Goal: Task Accomplishment & Management: Complete application form

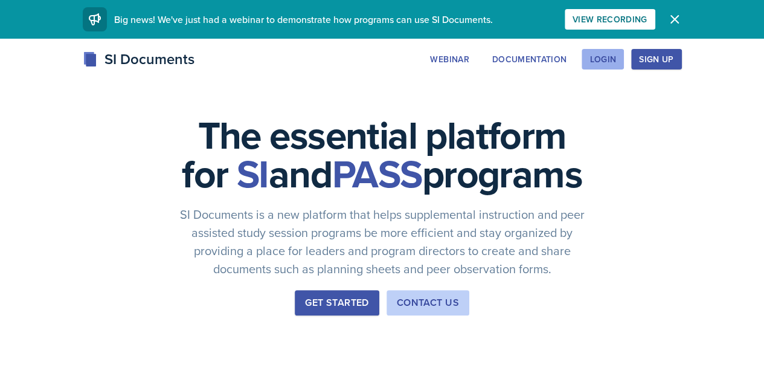
click at [616, 56] on div "Login" at bounding box center [603, 59] width 27 height 10
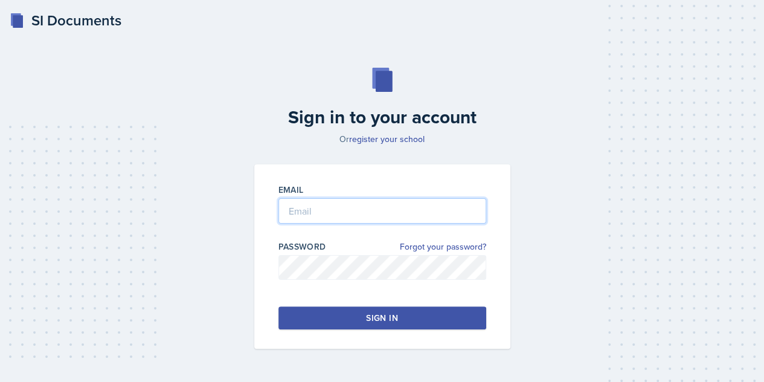
click at [402, 208] on input "email" at bounding box center [382, 210] width 208 height 25
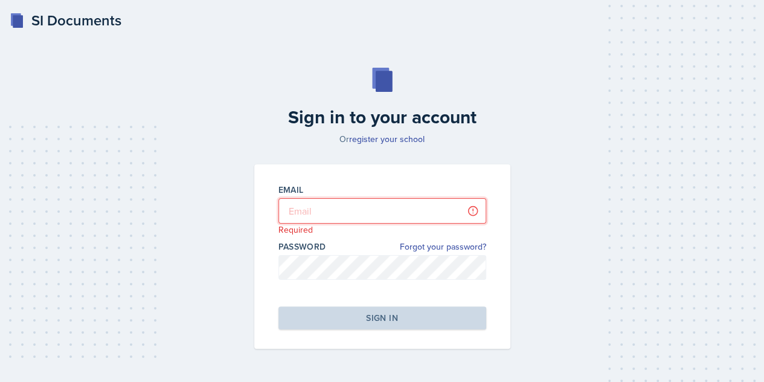
click at [374, 222] on input "email" at bounding box center [382, 210] width 208 height 25
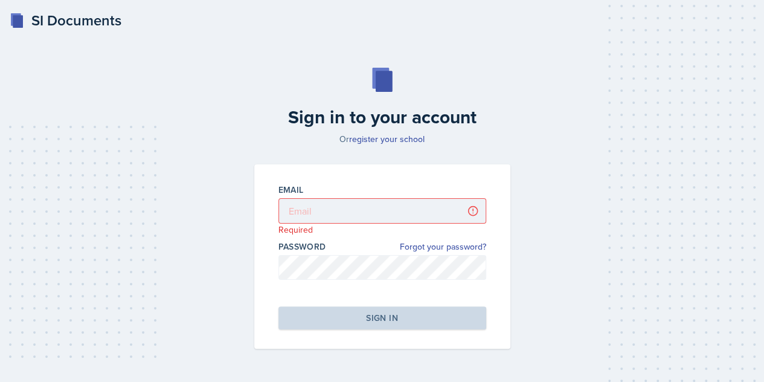
drag, startPoint x: 334, startPoint y: 1, endPoint x: 455, endPoint y: 127, distance: 175.2
click at [455, 127] on h2 "Sign in to your account" at bounding box center [382, 117] width 271 height 22
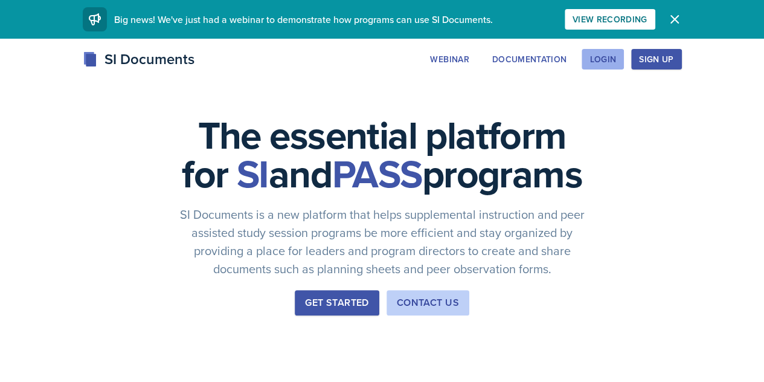
click at [616, 60] on div "Login" at bounding box center [603, 59] width 27 height 10
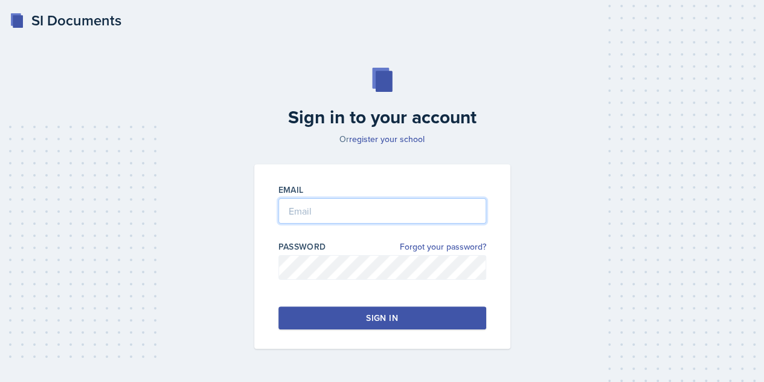
click at [388, 214] on input "email" at bounding box center [382, 210] width 208 height 25
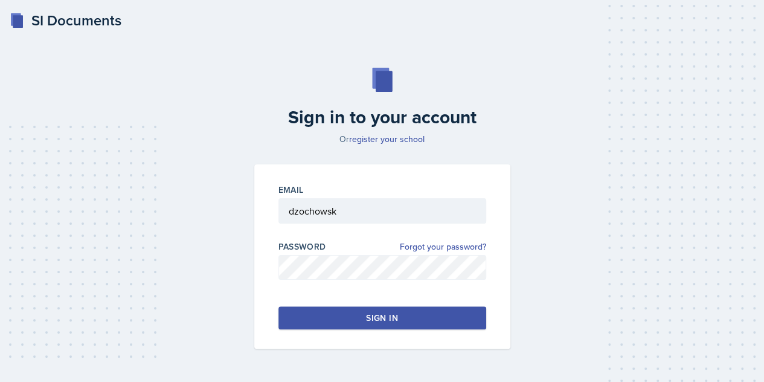
click at [370, 313] on div "Sign in" at bounding box center [381, 318] width 31 height 12
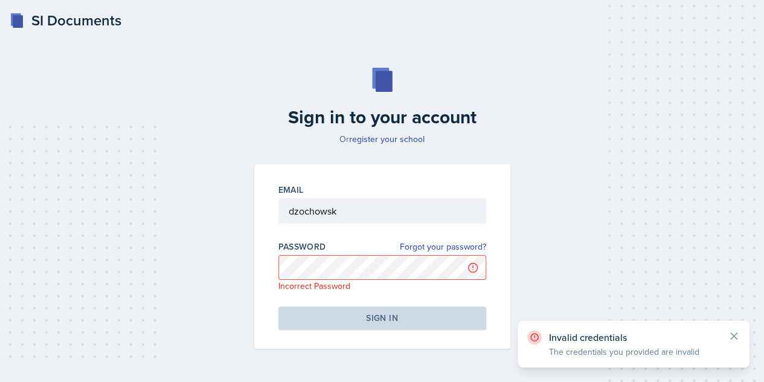
click at [368, 227] on div at bounding box center [382, 230] width 208 height 12
click at [364, 224] on div at bounding box center [382, 230] width 208 height 12
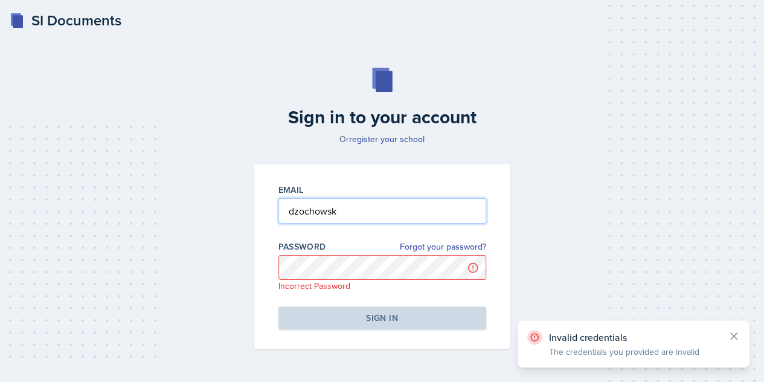
click at [361, 219] on input "dzochowsk" at bounding box center [382, 210] width 208 height 25
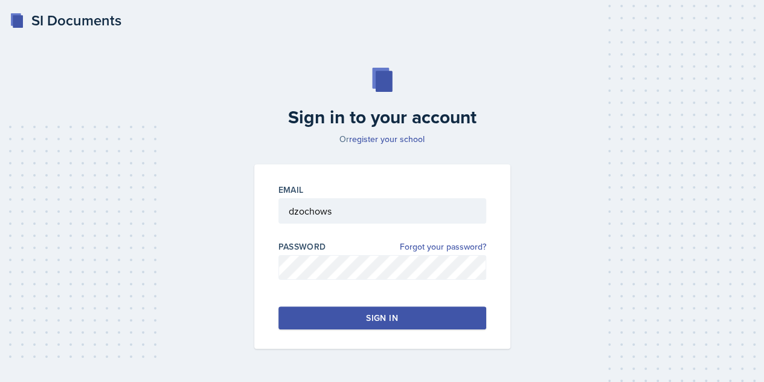
click at [362, 309] on button "Sign in" at bounding box center [382, 317] width 208 height 23
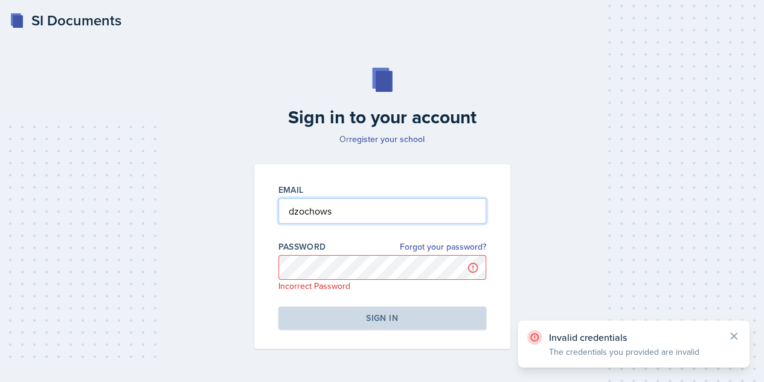
click at [363, 211] on input "dzochows" at bounding box center [382, 210] width 208 height 25
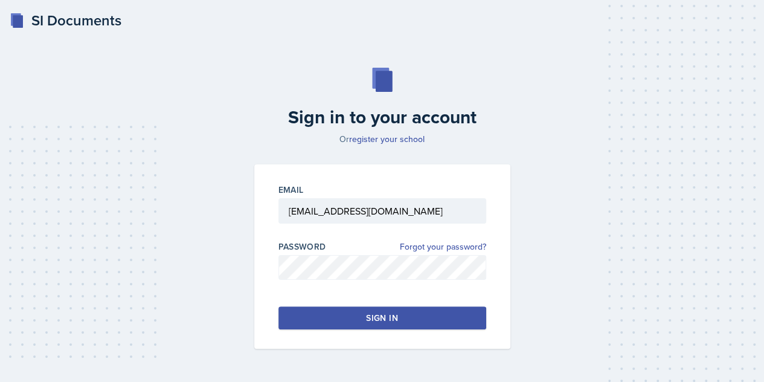
click at [404, 324] on button "Sign in" at bounding box center [382, 317] width 208 height 23
click at [446, 216] on input "[EMAIL_ADDRESS][DOMAIN_NAME]" at bounding box center [382, 210] width 208 height 25
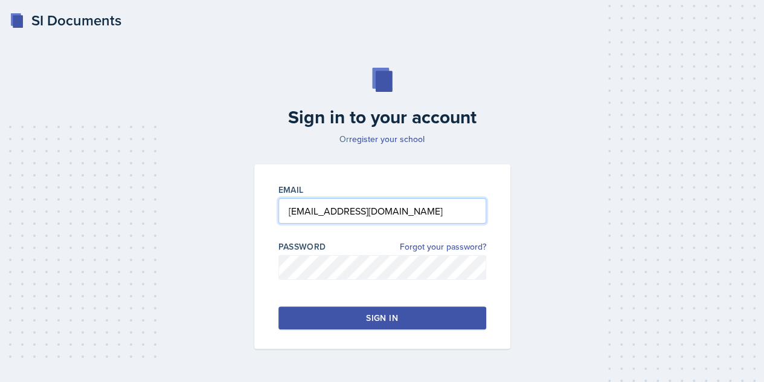
click at [446, 216] on input "[EMAIL_ADDRESS][DOMAIN_NAME]" at bounding box center [382, 210] width 208 height 25
type input "[EMAIL_ADDRESS][DOMAIN_NAME]"
click at [403, 309] on button "Sign in" at bounding box center [382, 317] width 208 height 23
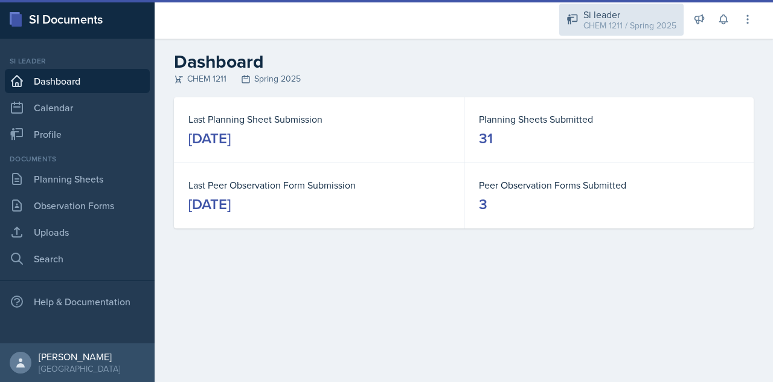
click at [597, 14] on div "Si leader" at bounding box center [630, 14] width 93 height 14
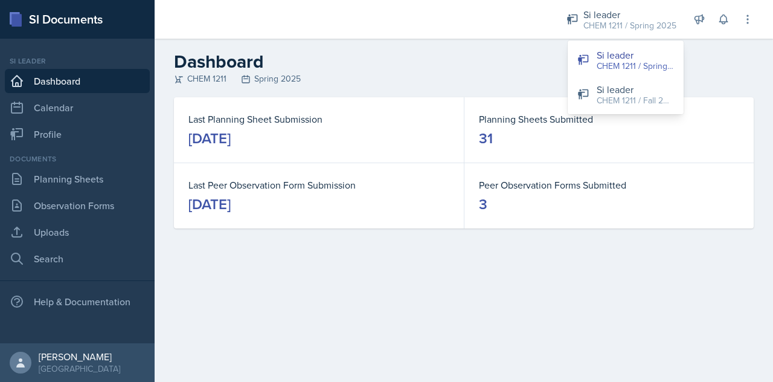
click at [465, 257] on main "Dashboard CHEM 1211 Spring 2025 Last Planning Sheet Submission [DATE] Planning …" at bounding box center [464, 210] width 619 height 343
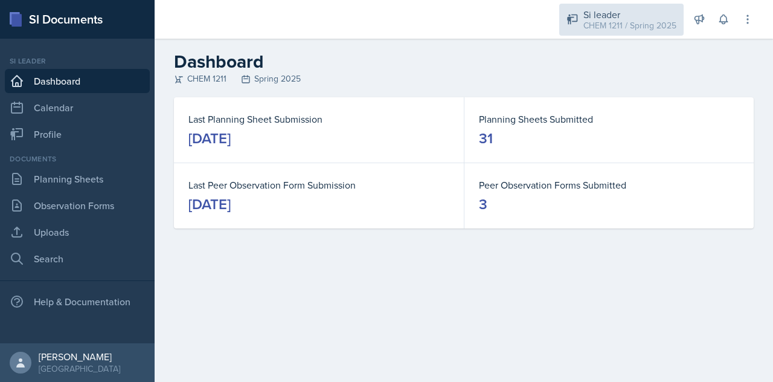
click at [585, 28] on div "CHEM 1211 / Spring 2025" at bounding box center [630, 25] width 93 height 13
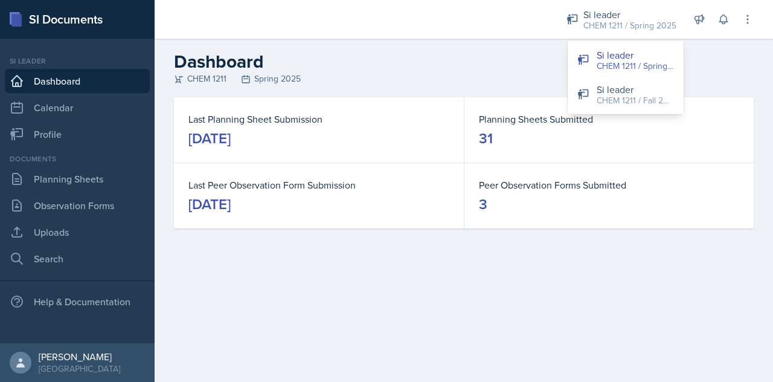
click at [326, 339] on main "Dashboard CHEM 1211 Spring 2025 Last Planning Sheet Submission [DATE] Planning …" at bounding box center [464, 210] width 619 height 343
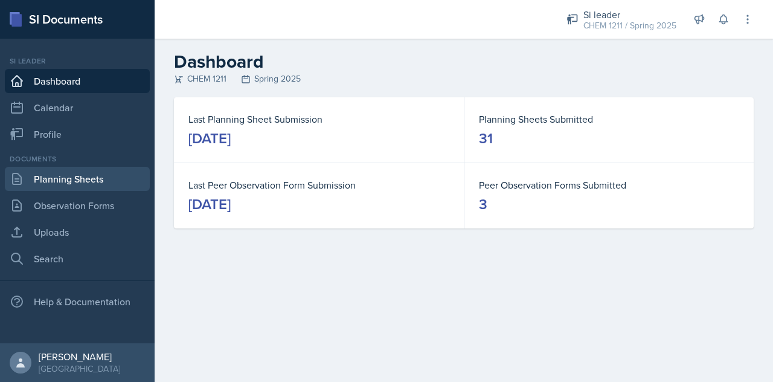
click at [89, 185] on link "Planning Sheets" at bounding box center [77, 179] width 145 height 24
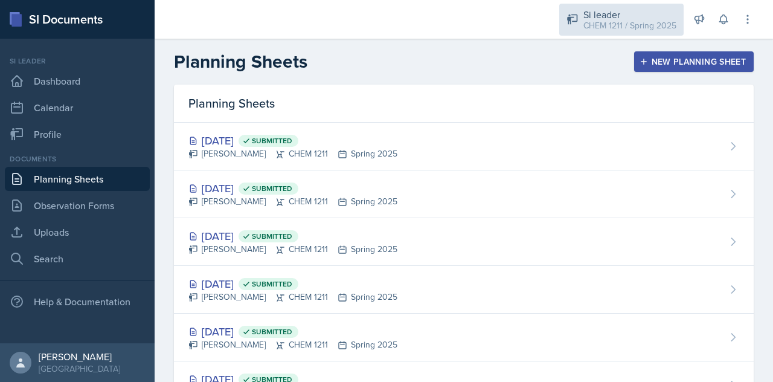
click at [616, 23] on div "CHEM 1211 / Spring 2025" at bounding box center [630, 25] width 93 height 13
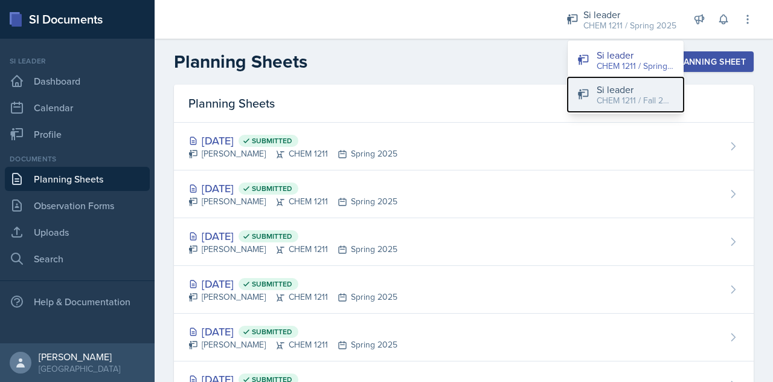
click at [614, 94] on div "CHEM 1211 / Fall 2025" at bounding box center [635, 100] width 77 height 13
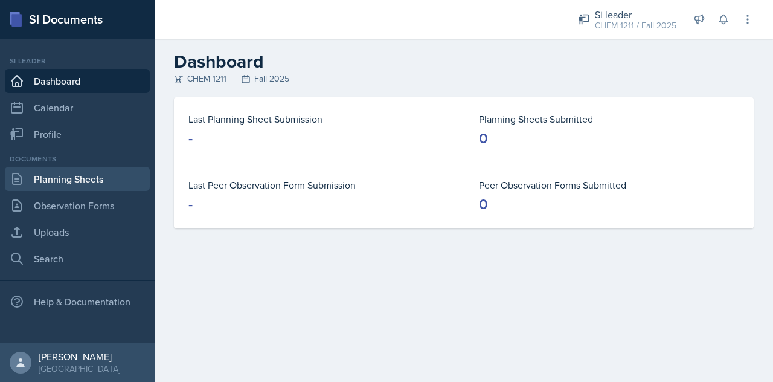
click at [92, 176] on link "Planning Sheets" at bounding box center [77, 179] width 145 height 24
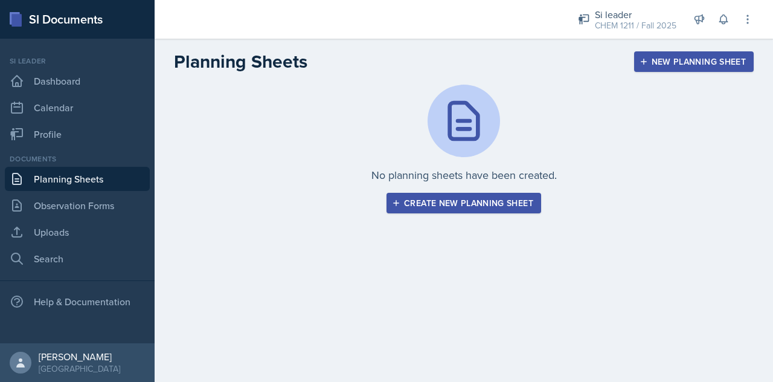
click at [477, 201] on div "Create new planning sheet" at bounding box center [463, 203] width 139 height 10
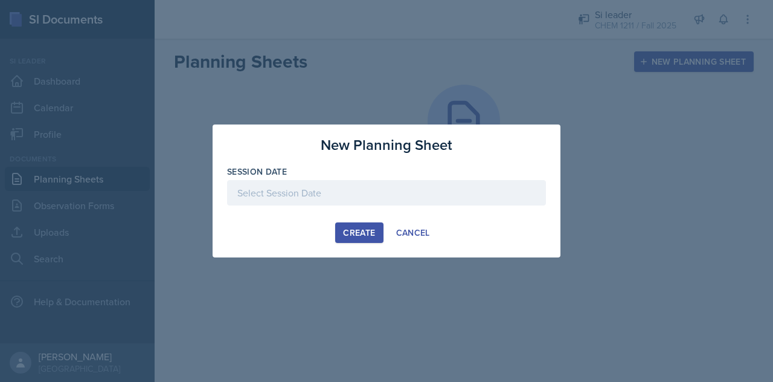
click at [384, 182] on div at bounding box center [386, 192] width 319 height 25
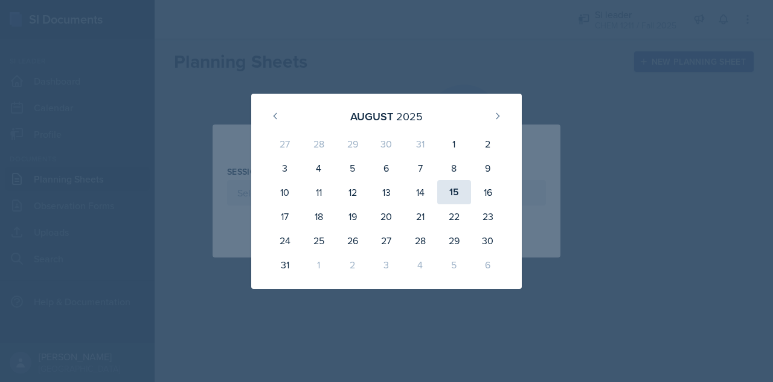
click at [451, 200] on div "15" at bounding box center [454, 192] width 34 height 24
type input "[DATE]"
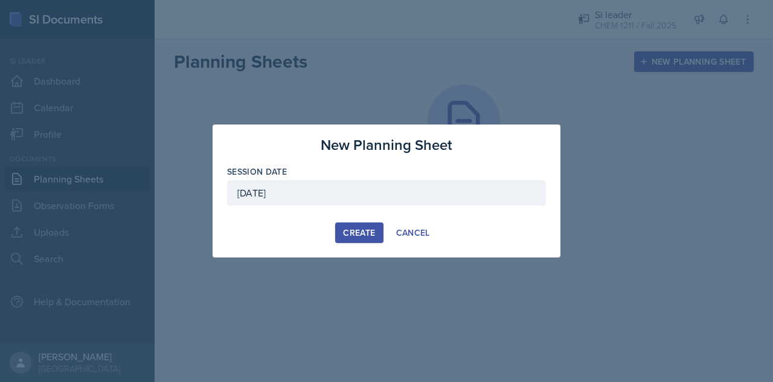
click at [364, 231] on div "Create" at bounding box center [359, 233] width 32 height 10
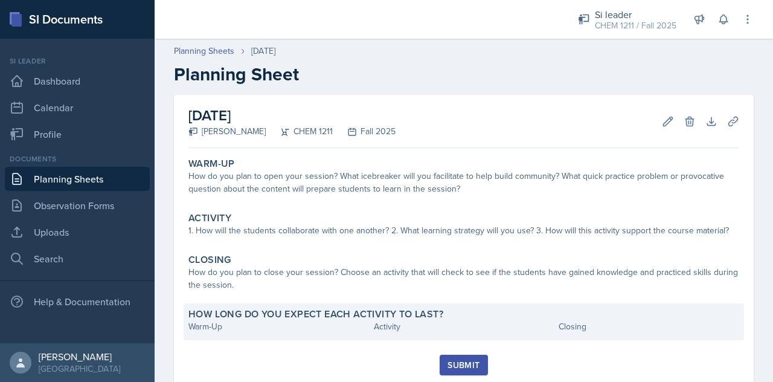
scroll to position [36, 0]
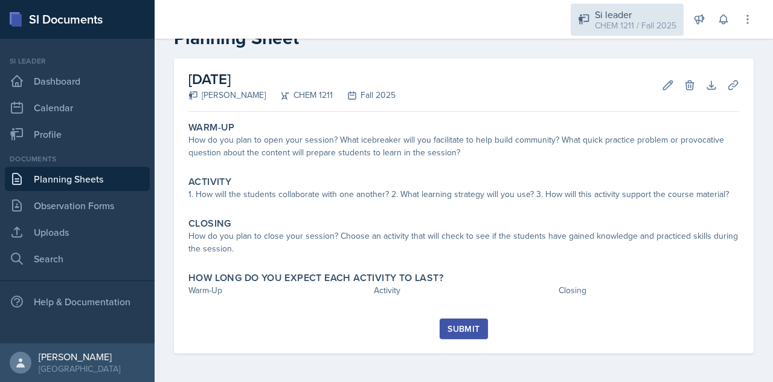
click at [616, 34] on div "Si leader CHEM 1211 / Fall 2025" at bounding box center [627, 20] width 113 height 32
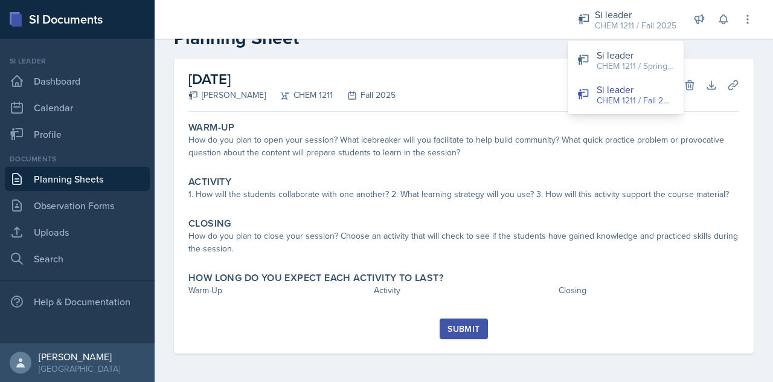
click at [48, 173] on link "Planning Sheets" at bounding box center [77, 179] width 145 height 24
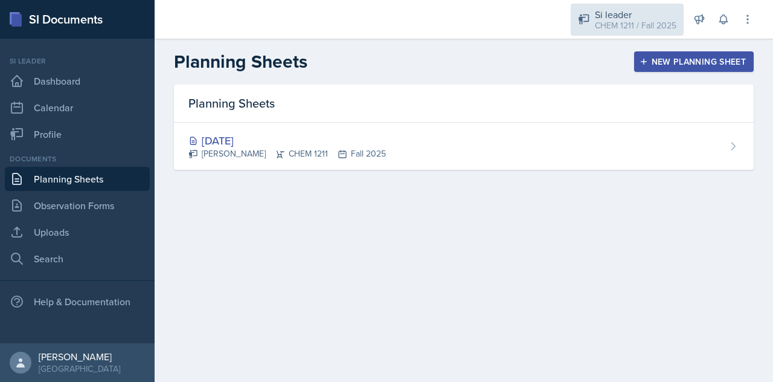
click at [594, 14] on div "Si leader CHEM 1211 / Fall 2025" at bounding box center [627, 20] width 113 height 32
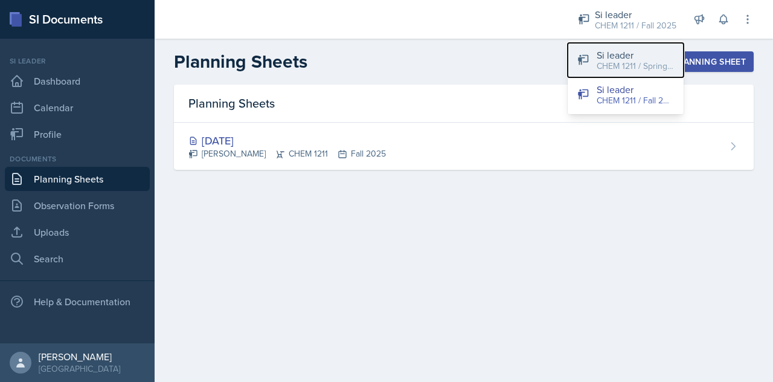
click at [642, 66] on div "CHEM 1211 / Spring 2025" at bounding box center [635, 66] width 77 height 13
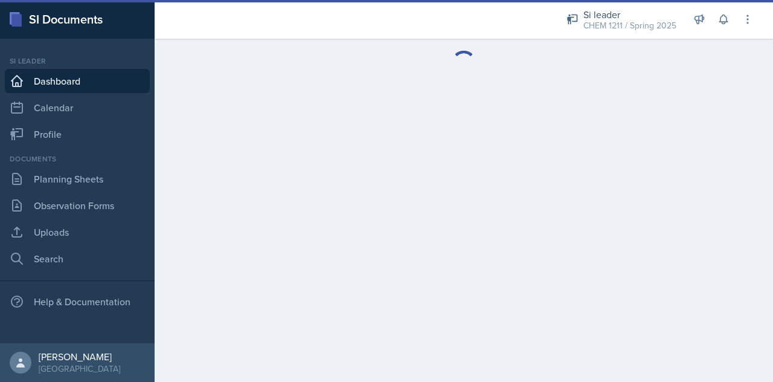
click at [535, 238] on main at bounding box center [464, 210] width 619 height 343
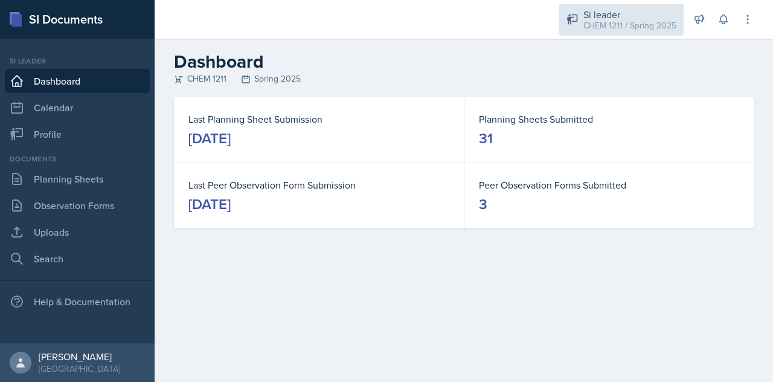
click at [619, 29] on div "CHEM 1211 / Spring 2025" at bounding box center [630, 25] width 93 height 13
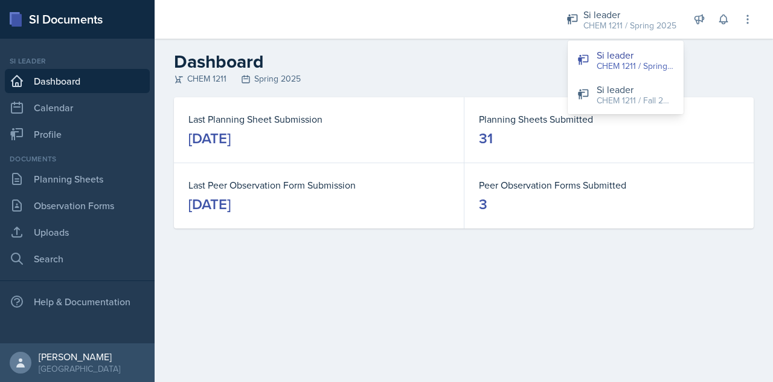
click at [118, 164] on div "Documents" at bounding box center [77, 158] width 145 height 11
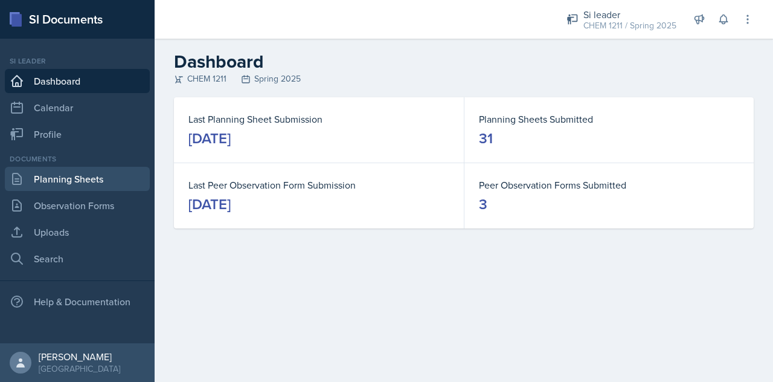
click at [124, 176] on link "Planning Sheets" at bounding box center [77, 179] width 145 height 24
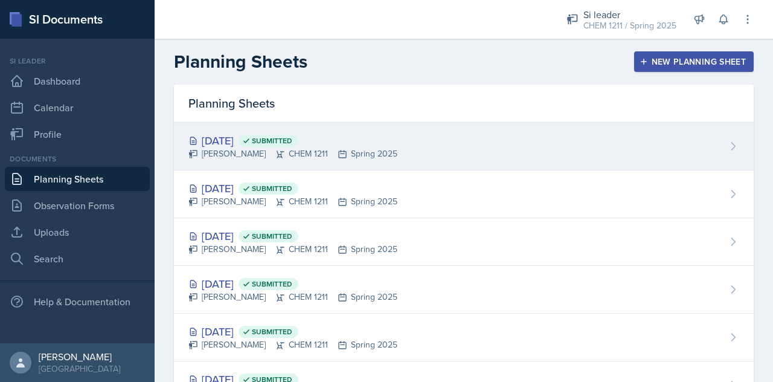
click at [430, 131] on div "[DATE] Submitted [PERSON_NAME] CHEM 1211 Spring 2025" at bounding box center [464, 147] width 580 height 48
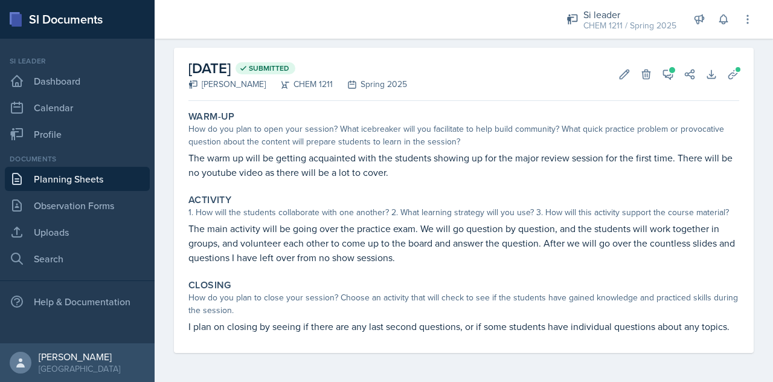
scroll to position [53, 0]
click at [409, 150] on p "The warm up will be getting acquainted with the students showing up for the maj…" at bounding box center [463, 164] width 551 height 29
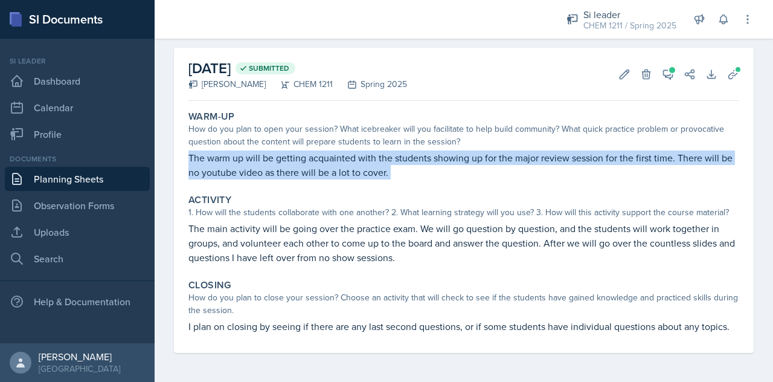
click at [409, 150] on p "The warm up will be getting acquainted with the students showing up for the maj…" at bounding box center [463, 164] width 551 height 29
copy div "The warm up will be getting acquainted with the students showing up for the maj…"
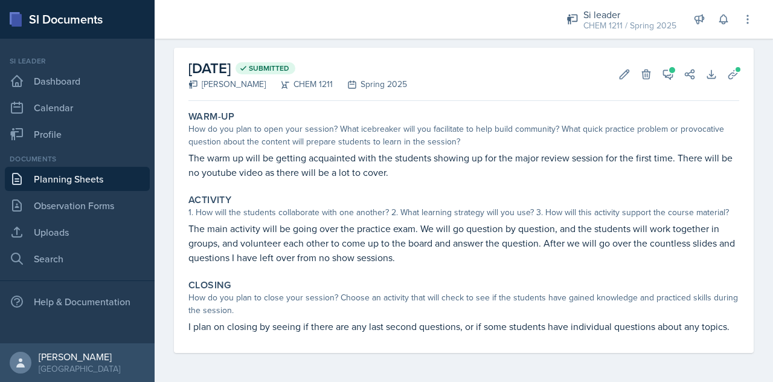
click at [391, 194] on div "Activity" at bounding box center [463, 200] width 551 height 12
click at [101, 184] on link "Planning Sheets" at bounding box center [77, 179] width 145 height 24
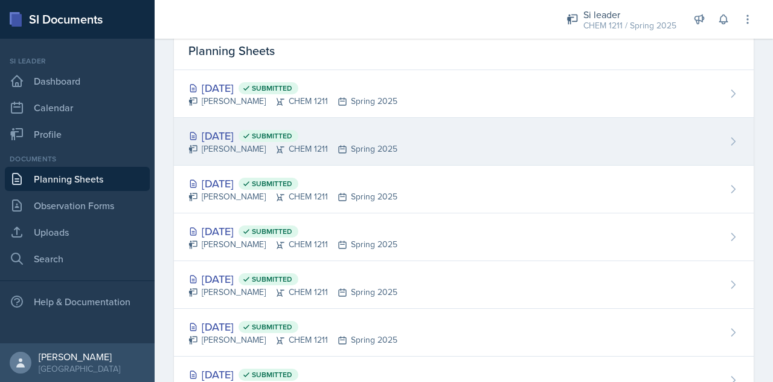
click at [408, 149] on div "[DATE] Submitted [PERSON_NAME] CHEM 1211 Spring 2025" at bounding box center [464, 142] width 580 height 48
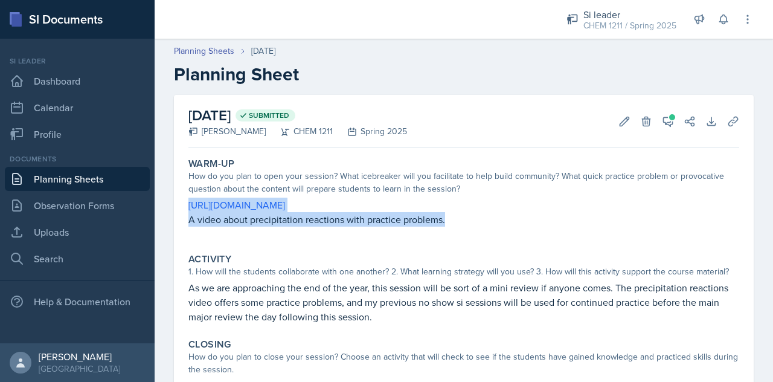
drag, startPoint x: 186, startPoint y: 201, endPoint x: 463, endPoint y: 237, distance: 279.6
click at [463, 237] on div "Warm-Up How do you plan to open your session? What icebreaker will you facilita…" at bounding box center [464, 198] width 561 height 91
copy div "[URL][DOMAIN_NAME] A video about precipitation reactions with practice problems."
click at [463, 237] on p at bounding box center [463, 233] width 551 height 12
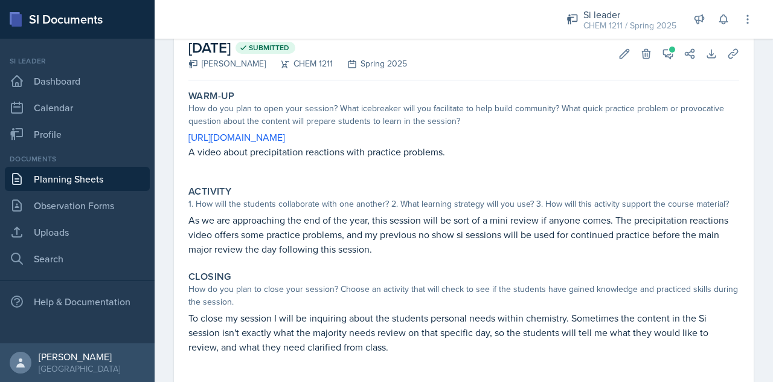
scroll to position [69, 0]
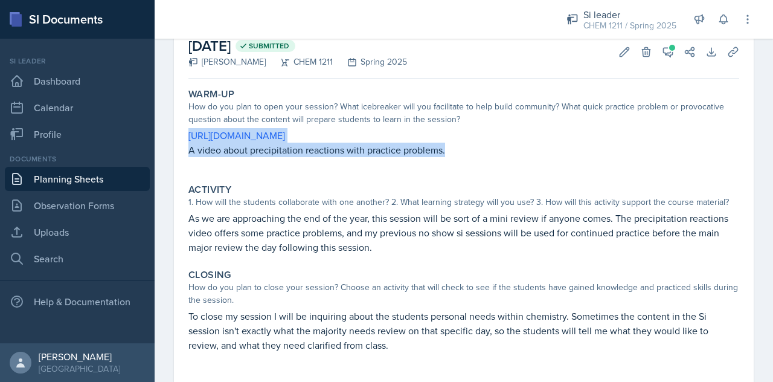
drag, startPoint x: 182, startPoint y: 130, endPoint x: 467, endPoint y: 168, distance: 287.6
click at [467, 168] on div "[DATE] Submitted [PERSON_NAME] CHEM 1211 Spring 2025 Edit Delete View Comments …" at bounding box center [464, 204] width 580 height 358
copy div "[URL][DOMAIN_NAME] A video about precipitation reactions with practice problems."
click at [467, 168] on p at bounding box center [463, 163] width 551 height 12
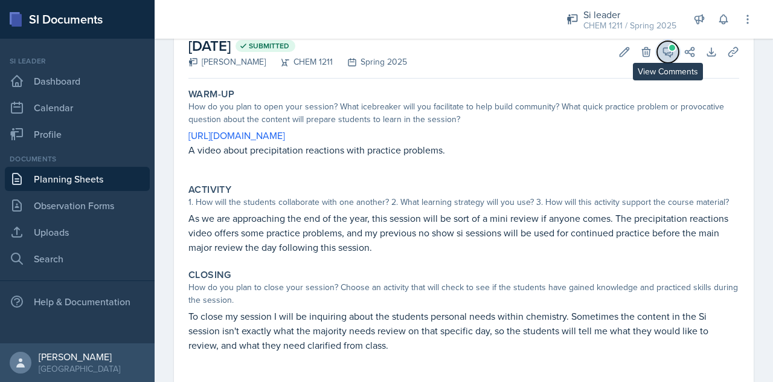
click at [669, 48] on span at bounding box center [672, 48] width 6 height 6
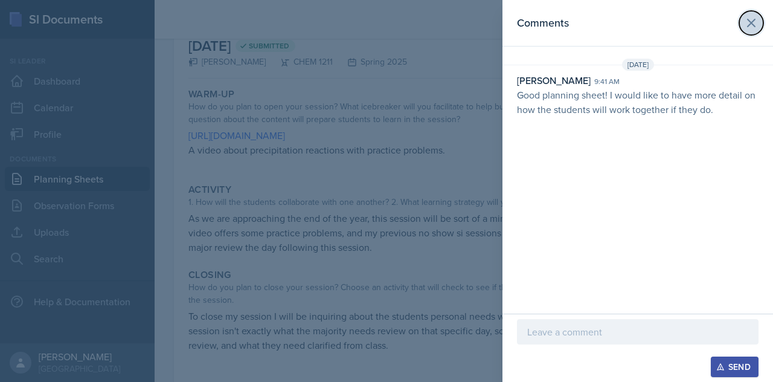
click at [760, 25] on button at bounding box center [751, 23] width 24 height 24
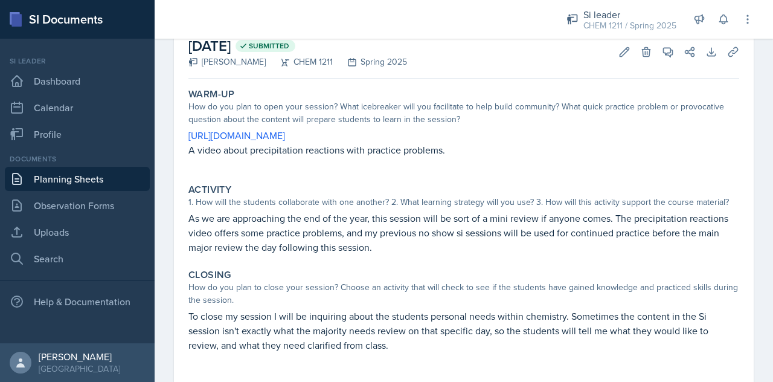
click at [94, 179] on link "Planning Sheets" at bounding box center [77, 179] width 145 height 24
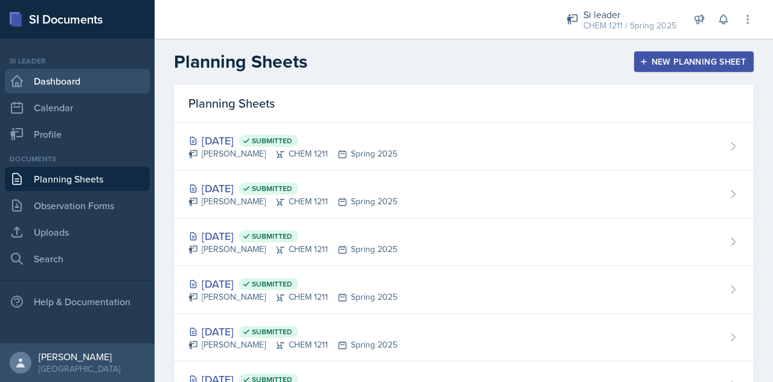
click at [57, 79] on link "Dashboard" at bounding box center [77, 81] width 145 height 24
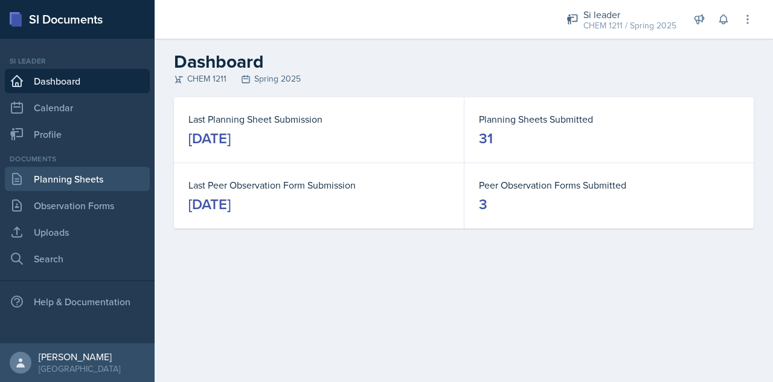
click at [77, 175] on link "Planning Sheets" at bounding box center [77, 179] width 145 height 24
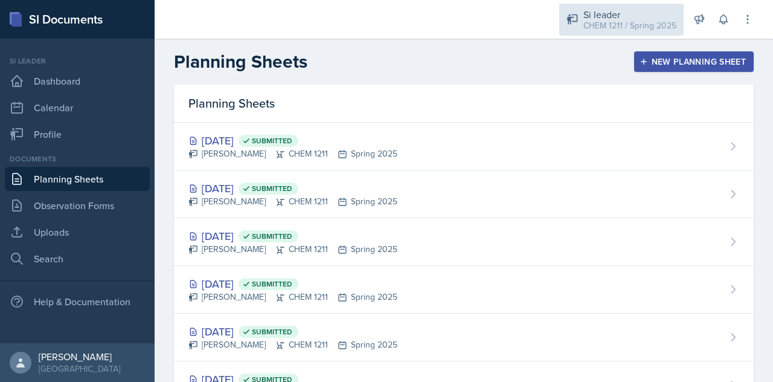
click at [623, 10] on div "Si leader" at bounding box center [630, 14] width 93 height 14
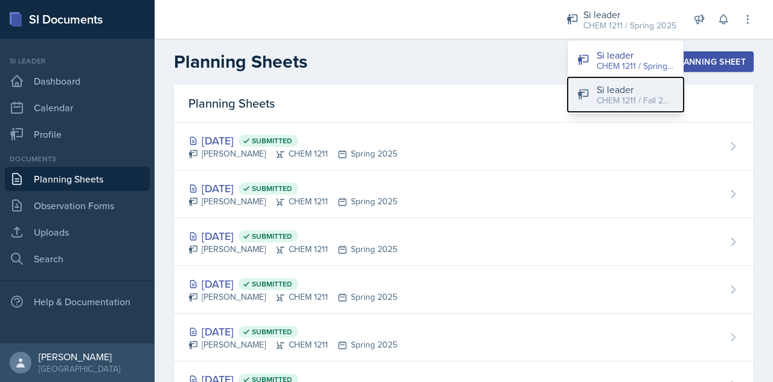
click at [611, 89] on div "Si leader" at bounding box center [635, 89] width 77 height 14
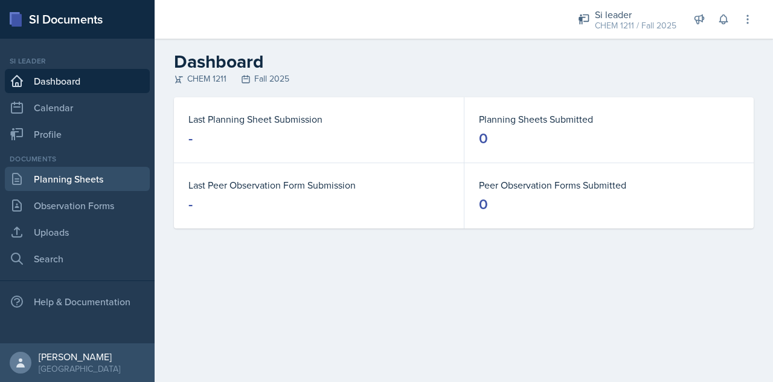
click at [82, 182] on link "Planning Sheets" at bounding box center [77, 179] width 145 height 24
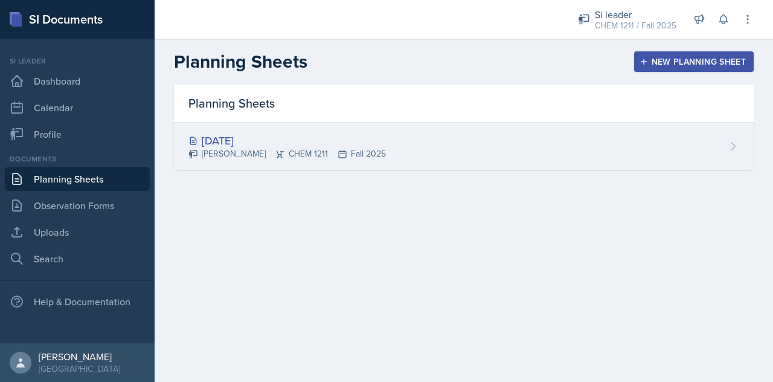
click at [295, 143] on div "[DATE]" at bounding box center [287, 140] width 198 height 16
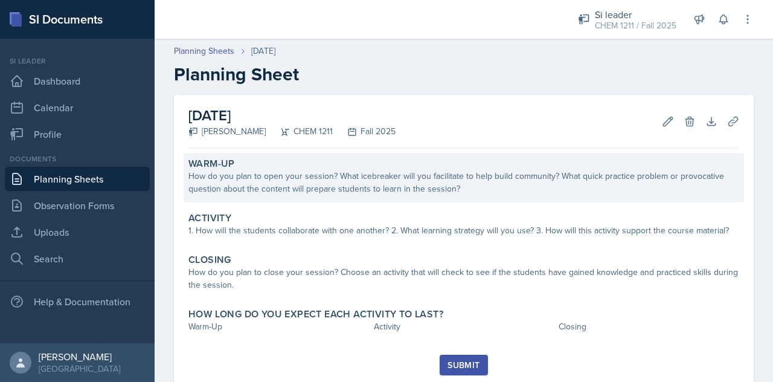
click at [306, 181] on div "How do you plan to open your session? What icebreaker will you facilitate to he…" at bounding box center [463, 182] width 551 height 25
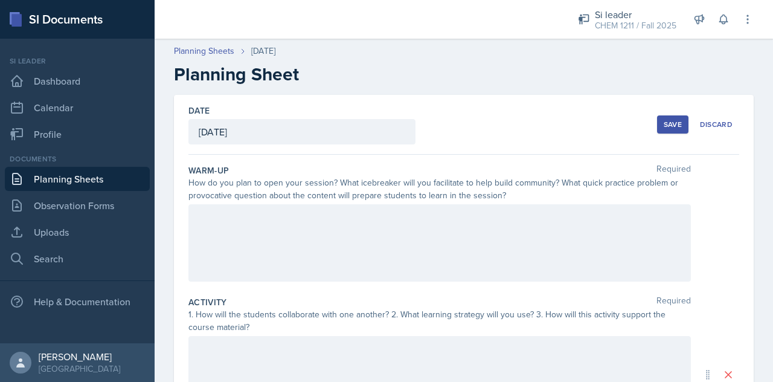
click at [292, 224] on div at bounding box center [439, 242] width 503 height 77
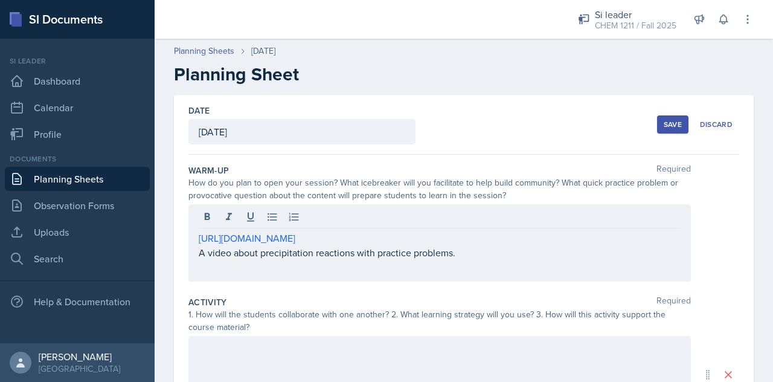
click at [504, 188] on div "How do you plan to open your session? What icebreaker will you facilitate to he…" at bounding box center [439, 188] width 503 height 25
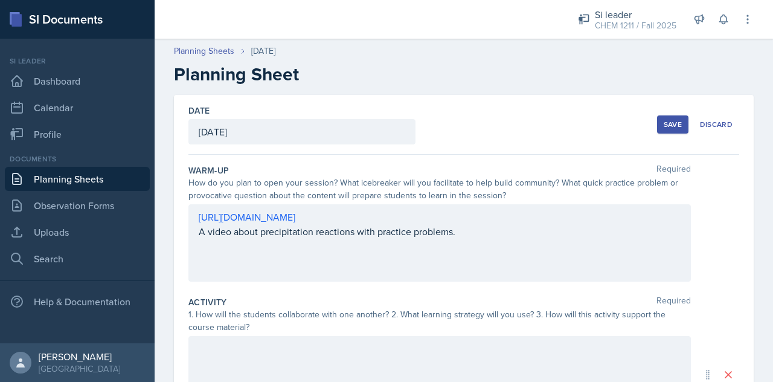
click at [315, 347] on div at bounding box center [439, 374] width 503 height 77
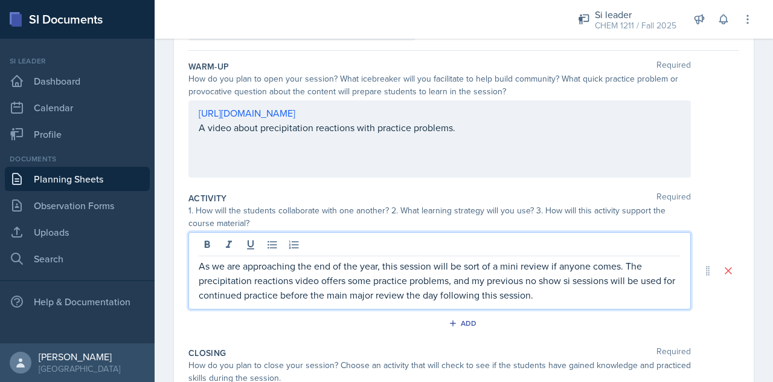
scroll to position [109, 0]
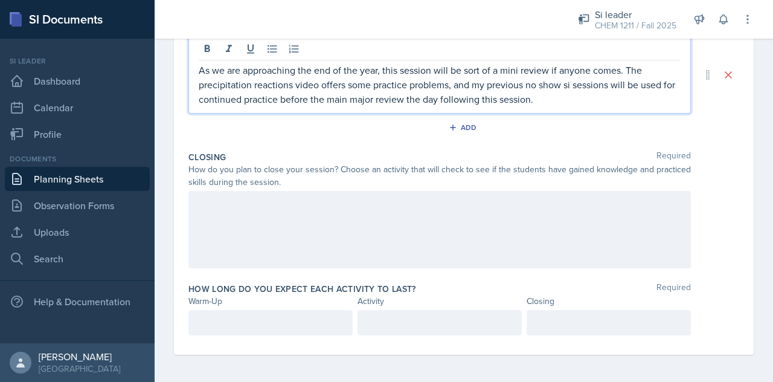
click at [302, 230] on div at bounding box center [439, 229] width 503 height 77
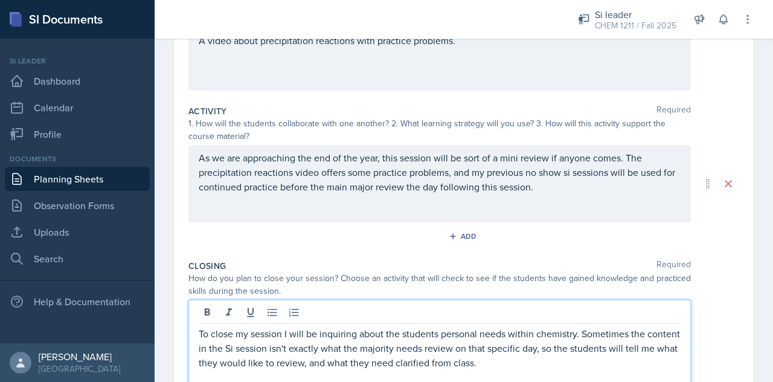
scroll to position [92, 0]
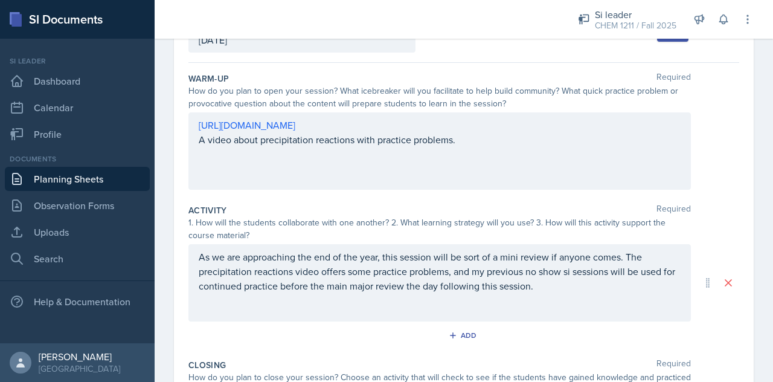
click at [462, 185] on div "[URL][DOMAIN_NAME] A video about precipitation reactions with practice problems." at bounding box center [439, 150] width 503 height 77
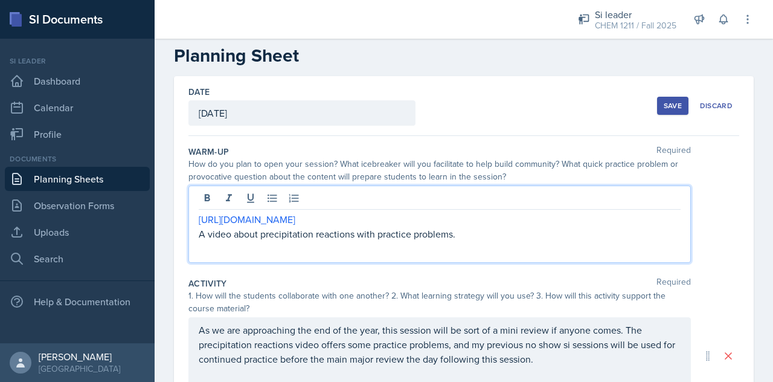
scroll to position [0, 0]
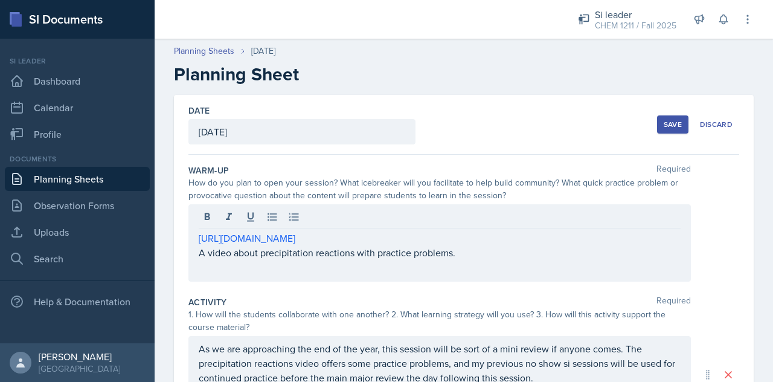
click at [486, 173] on div "Warm-Up Required" at bounding box center [463, 170] width 551 height 12
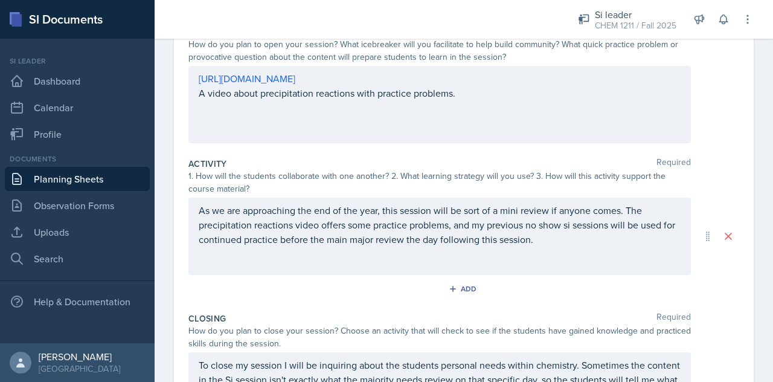
scroll to position [300, 0]
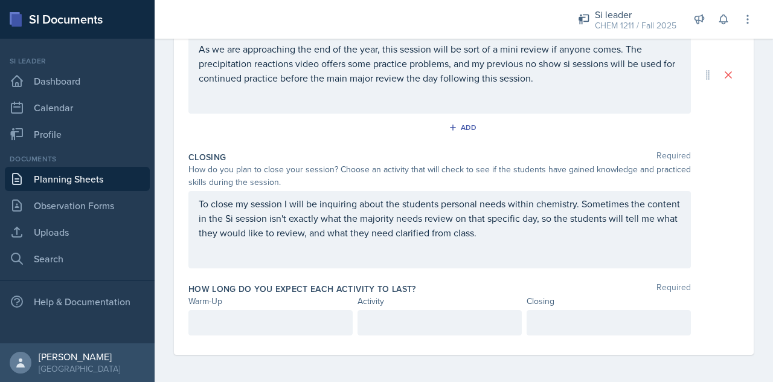
click at [262, 304] on div "Warm-Up" at bounding box center [270, 301] width 164 height 13
click at [270, 323] on p at bounding box center [271, 322] width 144 height 14
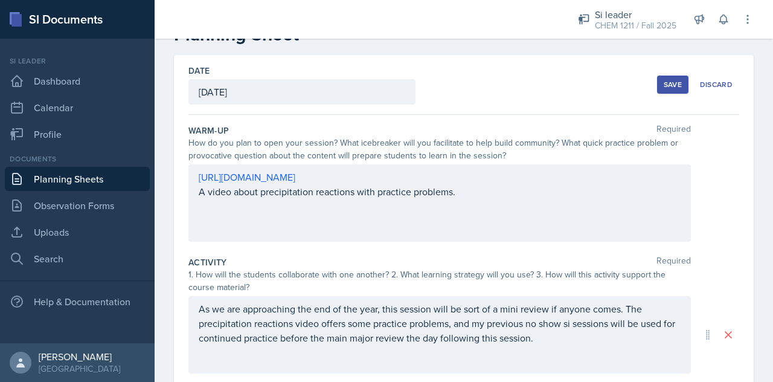
scroll to position [34, 0]
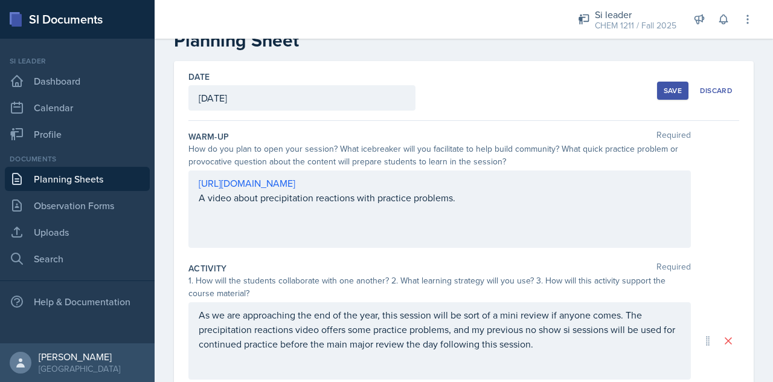
click at [445, 160] on div "How do you plan to open your session? What icebreaker will you facilitate to he…" at bounding box center [439, 155] width 503 height 25
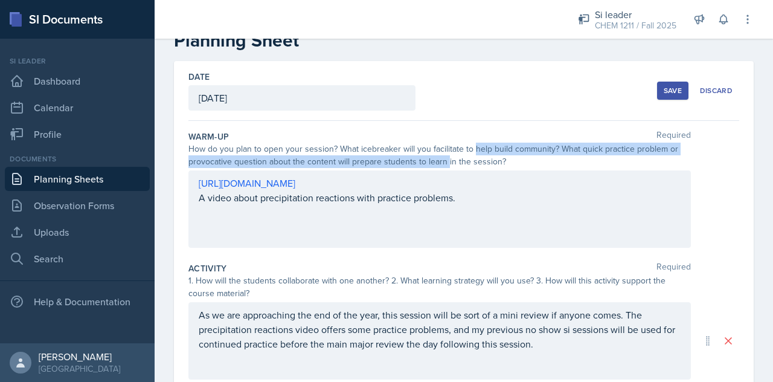
drag, startPoint x: 445, startPoint y: 160, endPoint x: 474, endPoint y: 147, distance: 31.6
click at [474, 147] on div "How do you plan to open your session? What icebreaker will you facilitate to he…" at bounding box center [439, 155] width 503 height 25
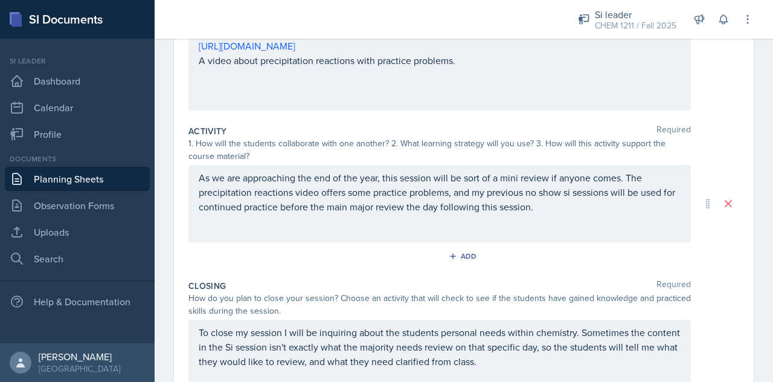
scroll to position [170, 0]
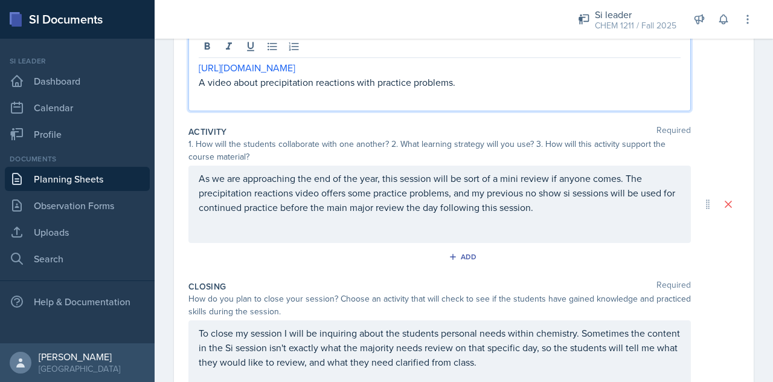
click at [337, 89] on p at bounding box center [440, 96] width 482 height 14
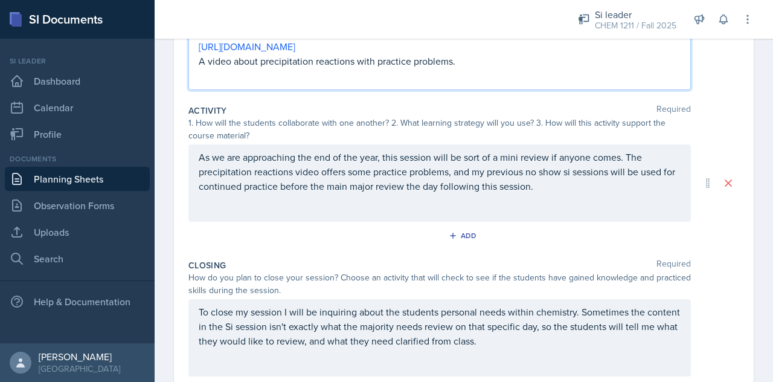
click at [337, 77] on p at bounding box center [440, 75] width 482 height 14
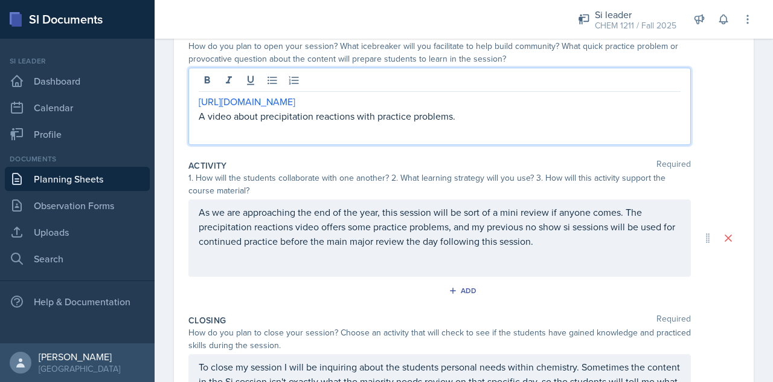
scroll to position [136, 0]
click at [453, 115] on p "A video about precipitation reactions with practice problems." at bounding box center [440, 116] width 482 height 14
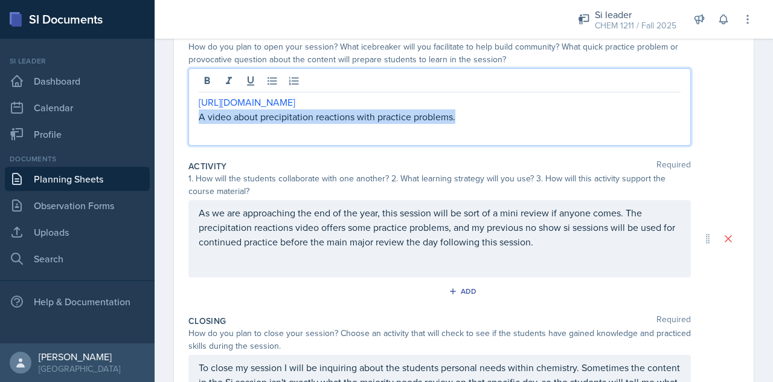
click at [453, 115] on p "A video about precipitation reactions with practice problems." at bounding box center [440, 116] width 482 height 14
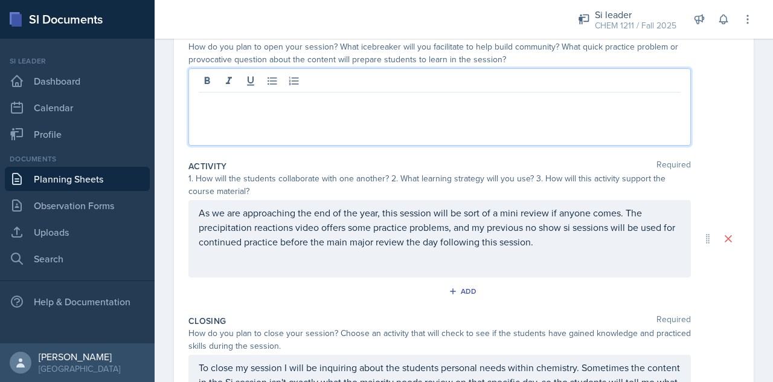
click at [391, 223] on div "As we are approaching the end of the year, this session will be sort of a mini …" at bounding box center [439, 238] width 503 height 77
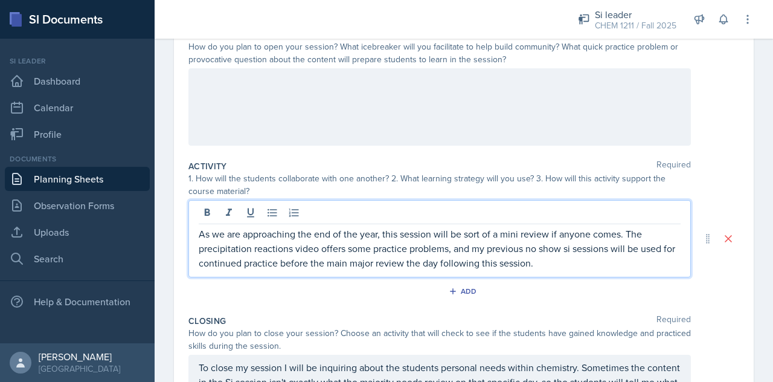
click at [391, 223] on div "As we are approaching the end of the year, this session will be sort of a mini …" at bounding box center [439, 238] width 503 height 77
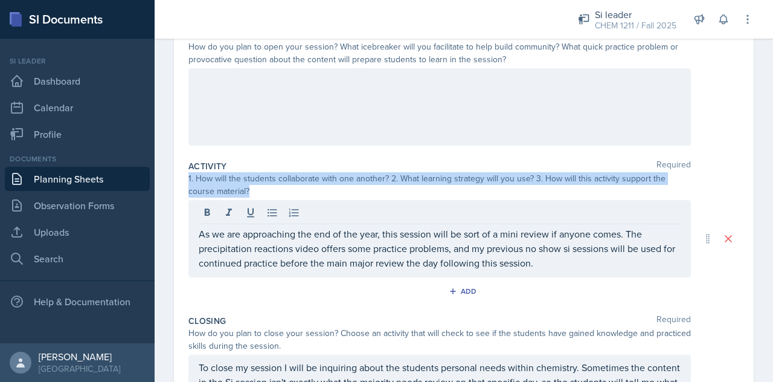
click at [391, 223] on div "As we are approaching the end of the year, this session will be sort of a mini …" at bounding box center [439, 238] width 503 height 77
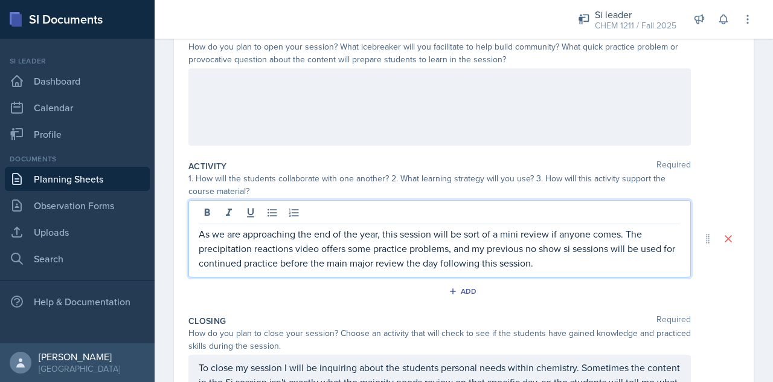
click at [387, 238] on p "As we are approaching the end of the year, this session will be sort of a mini …" at bounding box center [440, 248] width 482 height 43
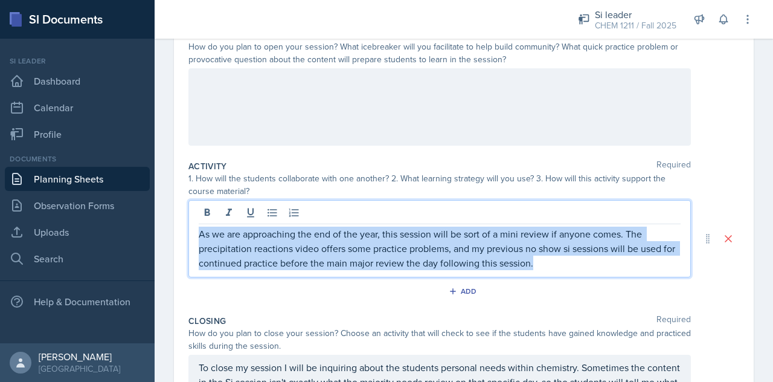
click at [387, 238] on p "As we are approaching the end of the year, this session will be sort of a mini …" at bounding box center [440, 248] width 482 height 43
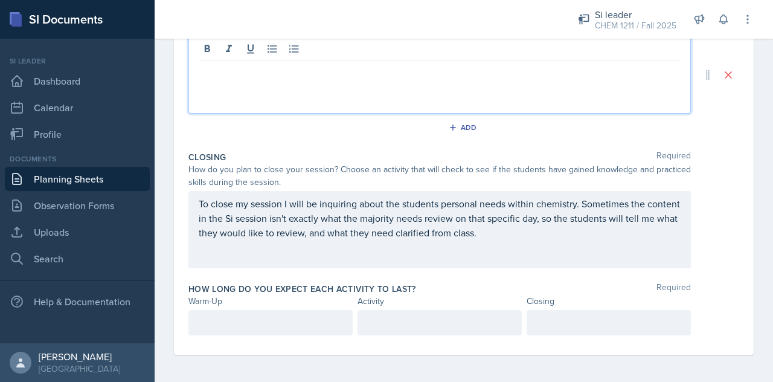
click at [362, 234] on p "To close my session I will be inquiring about the students personal needs withi…" at bounding box center [440, 217] width 482 height 43
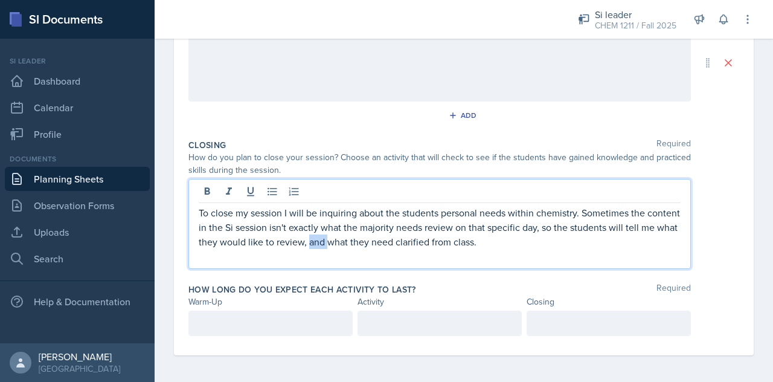
click at [362, 234] on p "To close my session I will be inquiring about the students personal needs withi…" at bounding box center [440, 226] width 482 height 43
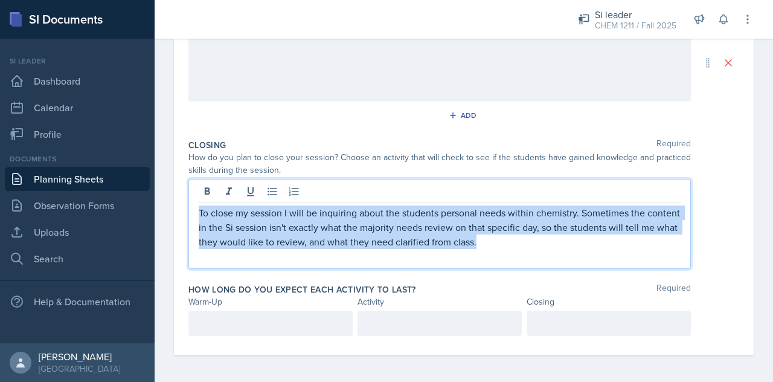
click at [362, 234] on p "To close my session I will be inquiring about the students personal needs withi…" at bounding box center [440, 226] width 482 height 43
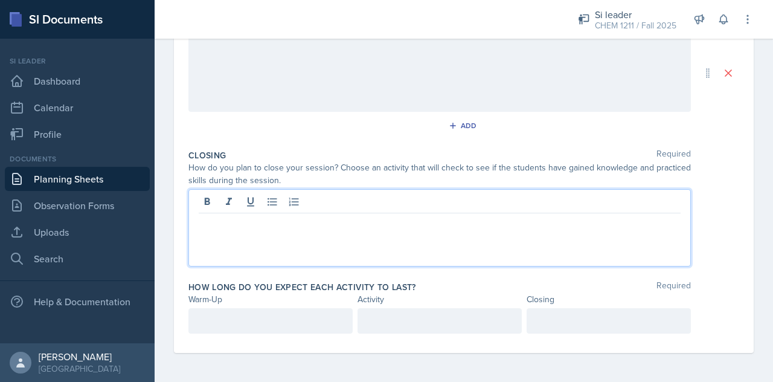
scroll to position [300, 0]
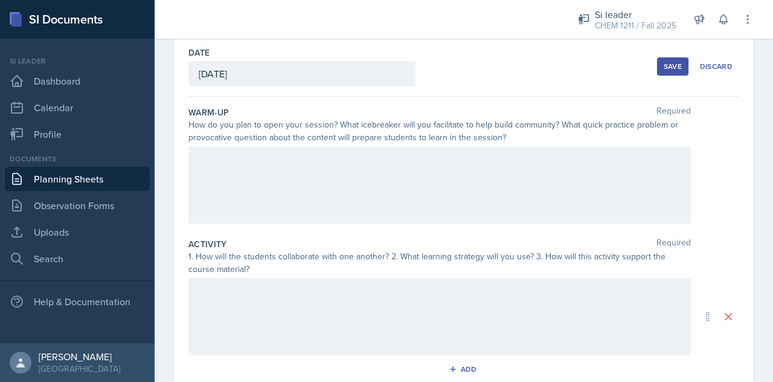
click at [333, 166] on p at bounding box center [440, 173] width 482 height 14
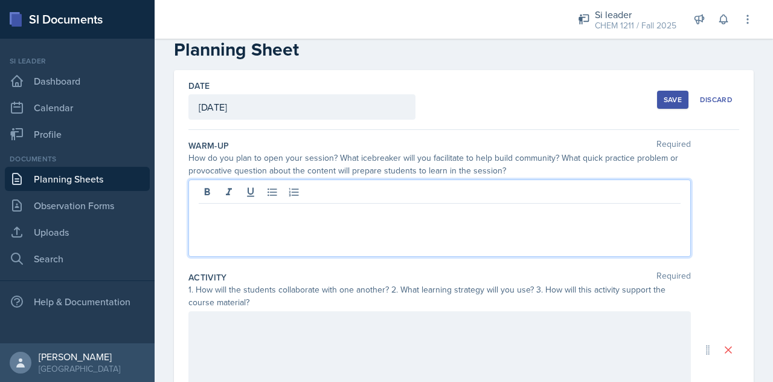
scroll to position [24, 0]
click at [266, 318] on p at bounding box center [440, 324] width 482 height 14
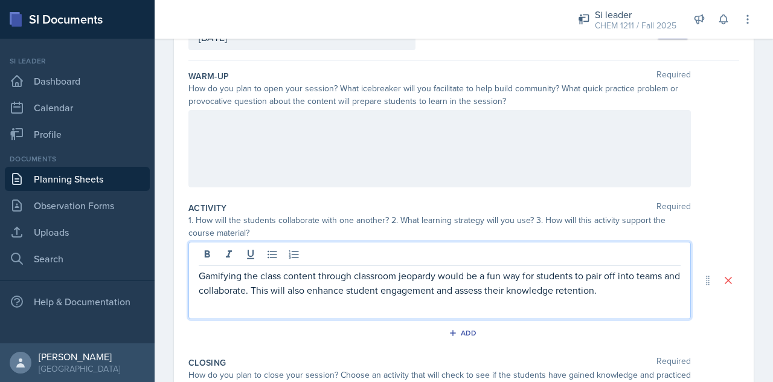
scroll to position [95, 0]
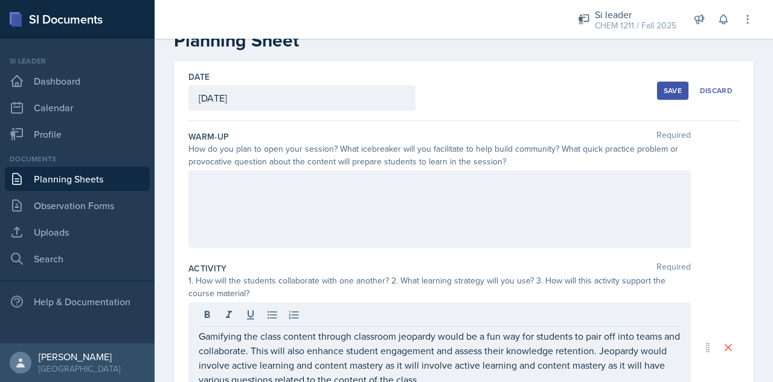
click at [369, 222] on div at bounding box center [439, 208] width 503 height 77
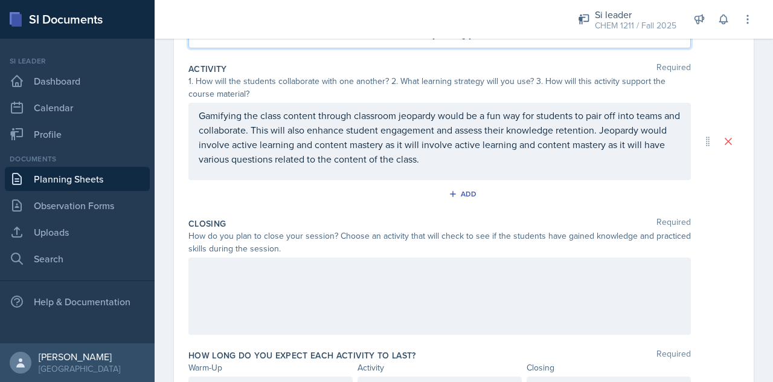
click at [317, 289] on div at bounding box center [439, 295] width 503 height 77
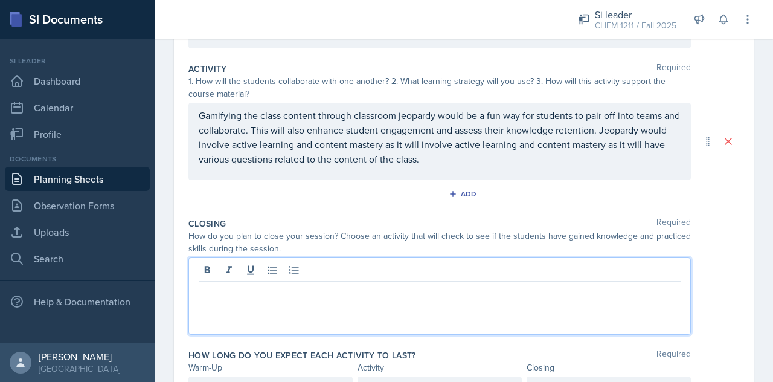
scroll to position [233, 0]
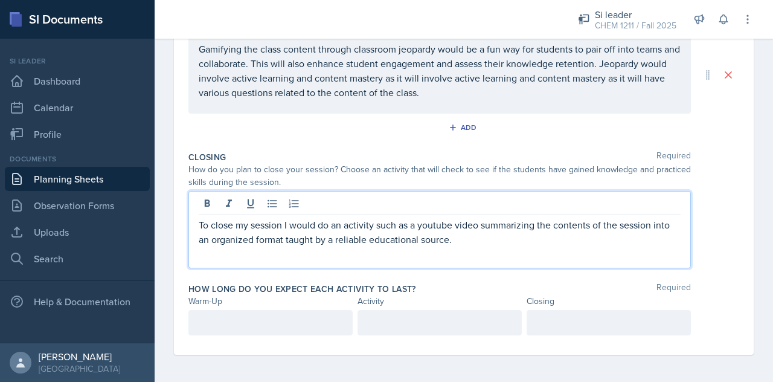
click at [288, 311] on div at bounding box center [270, 322] width 164 height 25
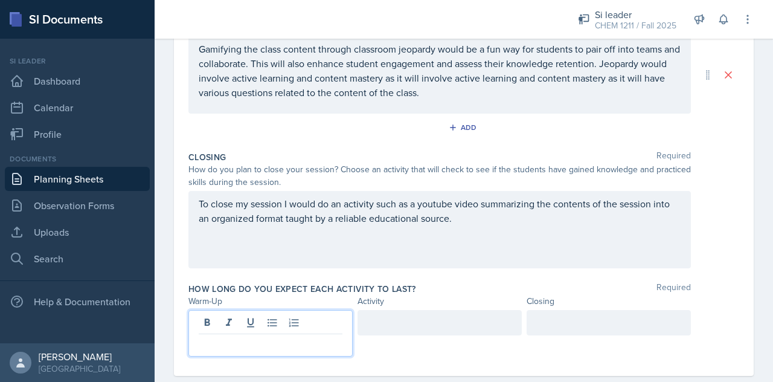
scroll to position [321, 0]
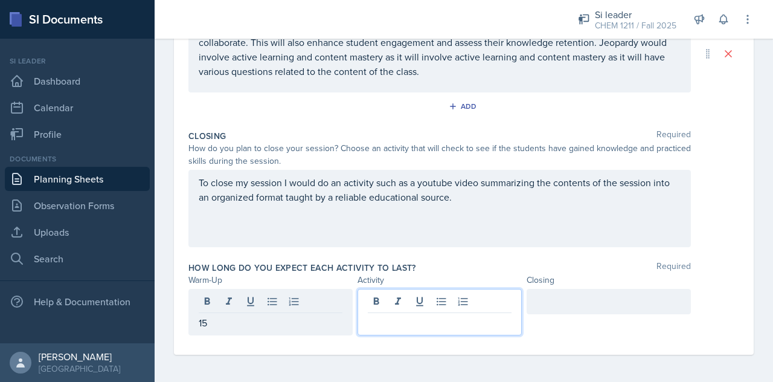
click at [395, 306] on div at bounding box center [440, 312] width 164 height 47
click at [547, 310] on div at bounding box center [609, 301] width 164 height 25
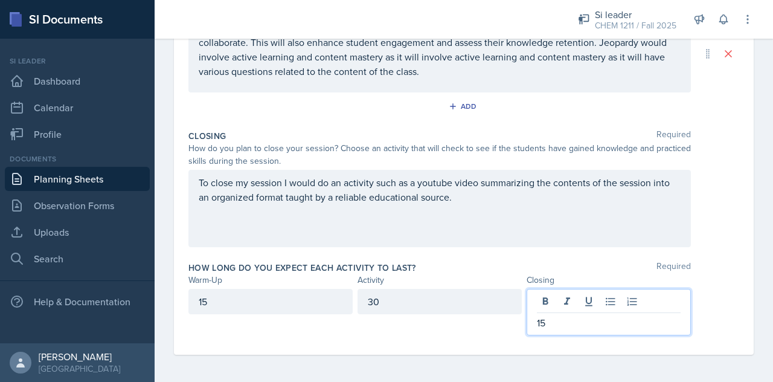
click at [553, 265] on div "How long do you expect each activity to last? Required" at bounding box center [463, 268] width 551 height 12
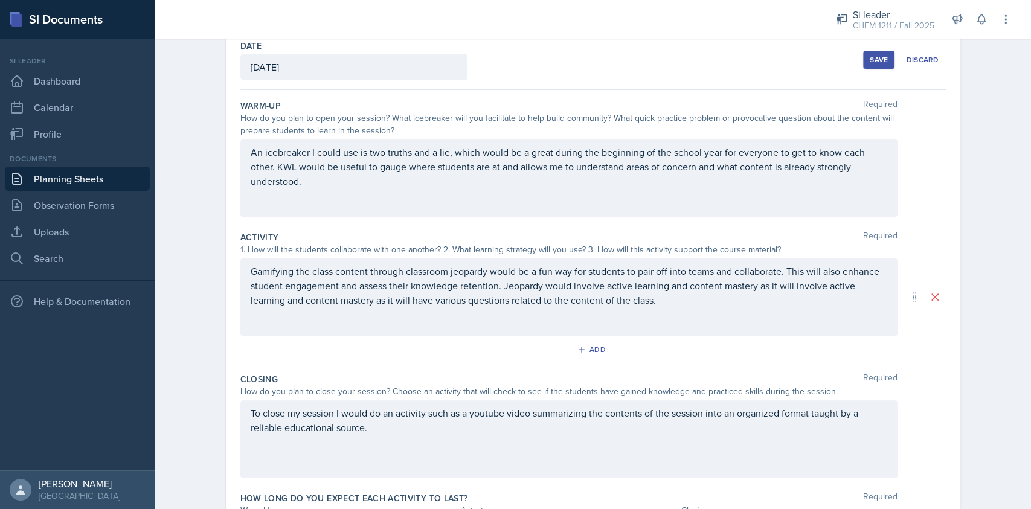
scroll to position [65, 0]
drag, startPoint x: 737, startPoint y: 1, endPoint x: 654, endPoint y: 352, distance: 360.7
click at [654, 352] on div "Add" at bounding box center [593, 352] width 706 height 23
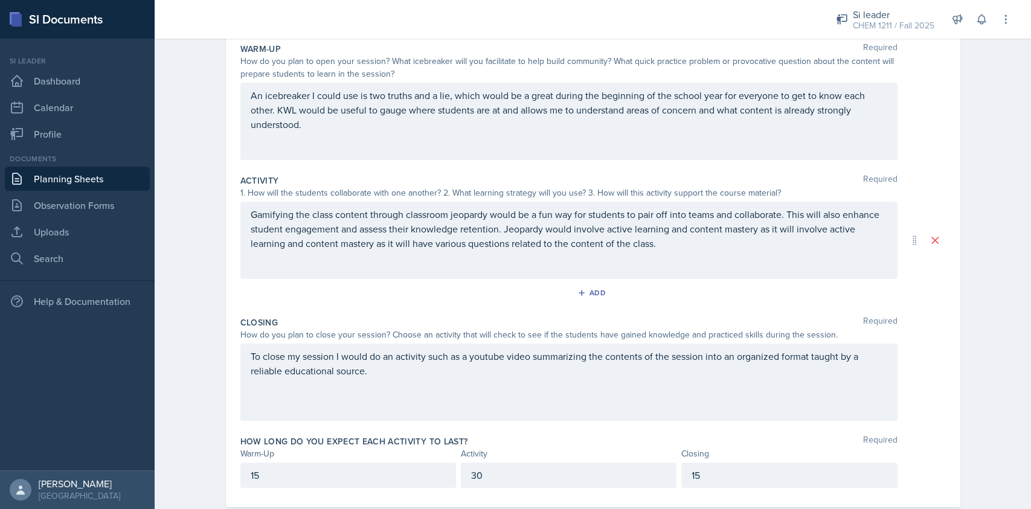
scroll to position [120, 0]
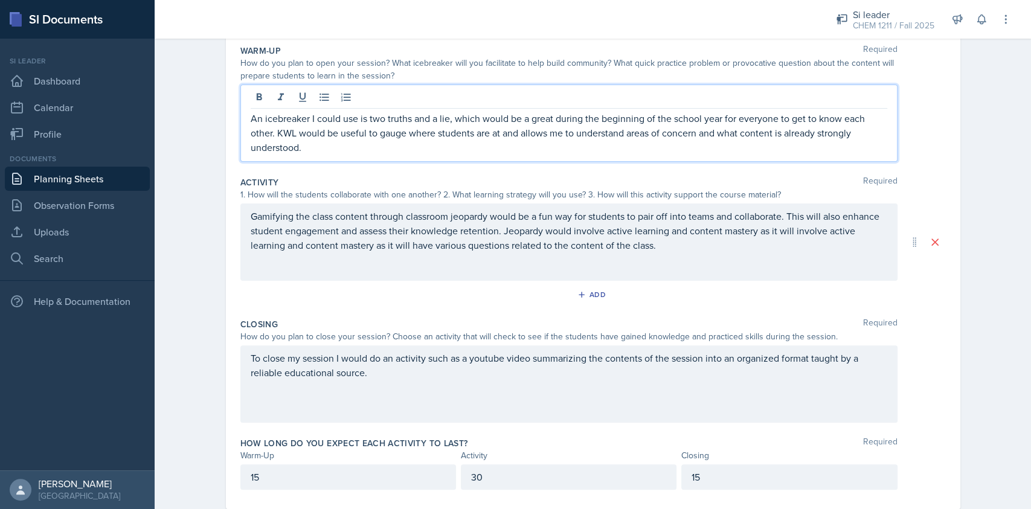
click at [403, 112] on p "An icebreaker I could use is two truths and a lie, which would be a great durin…" at bounding box center [569, 132] width 637 height 43
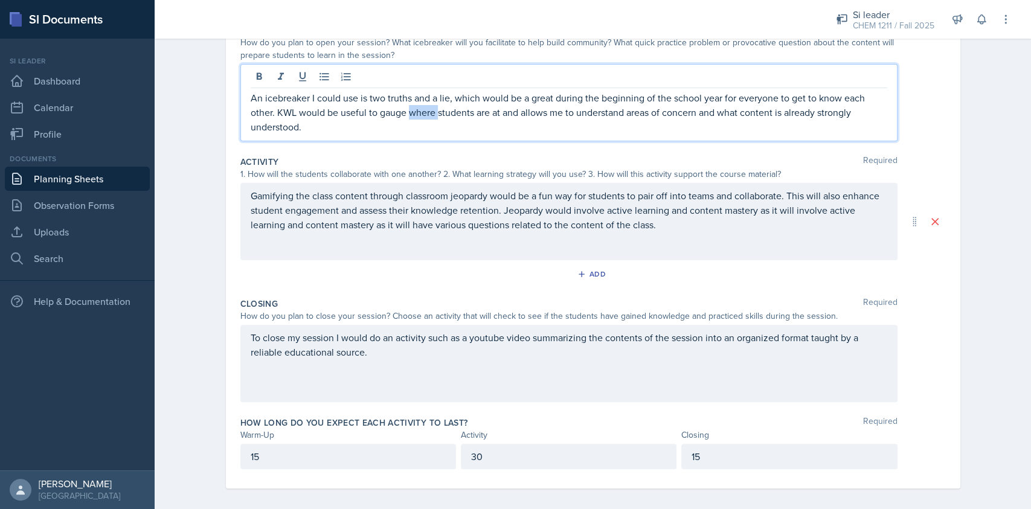
click at [403, 112] on p "An icebreaker I could use is two truths and a lie, which would be a great durin…" at bounding box center [569, 112] width 637 height 43
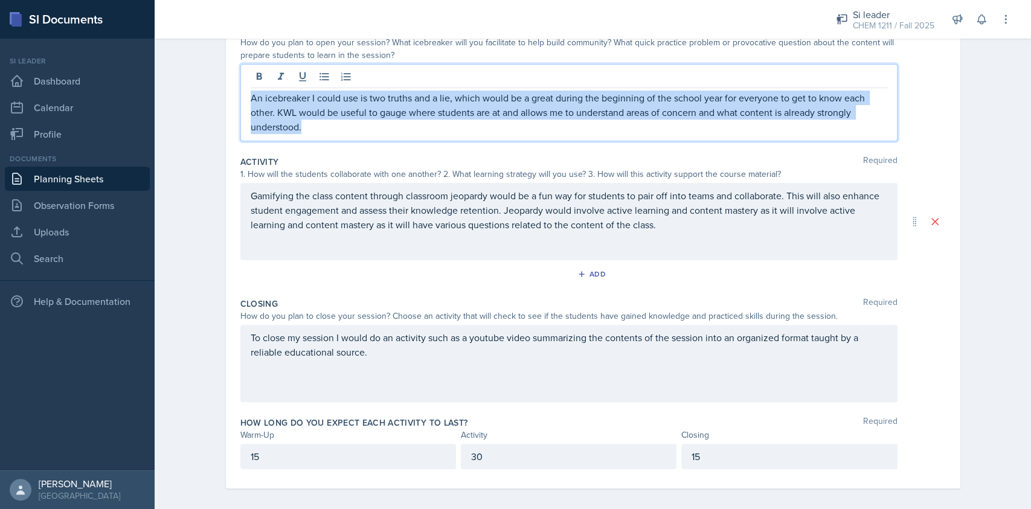
click at [403, 112] on p "An icebreaker I could use is two truths and a lie, which would be a great durin…" at bounding box center [569, 112] width 637 height 43
copy p "An icebreaker I could use is two truths and a lie, which would be a great durin…"
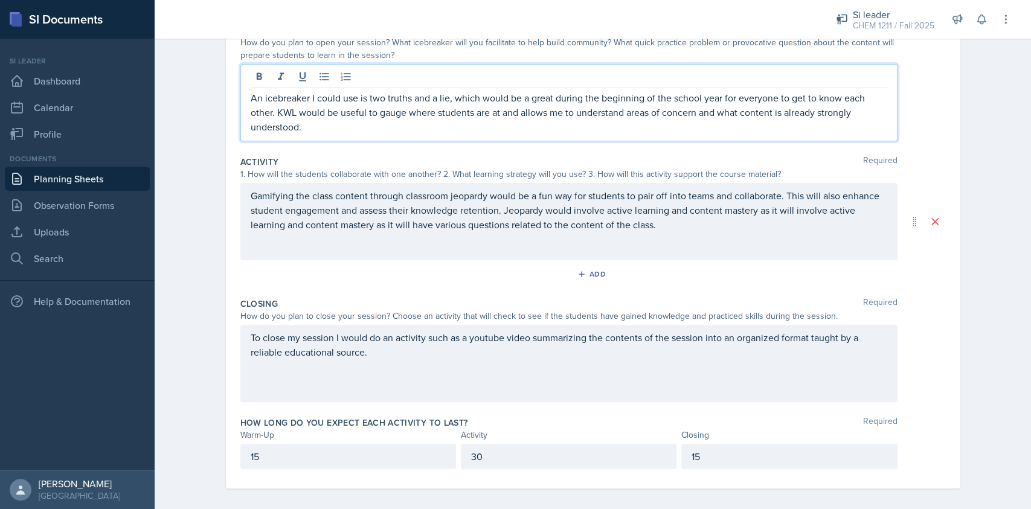
click at [376, 207] on p "Gamifying the class content through classroom jeopardy would be a fun way for s…" at bounding box center [569, 209] width 637 height 43
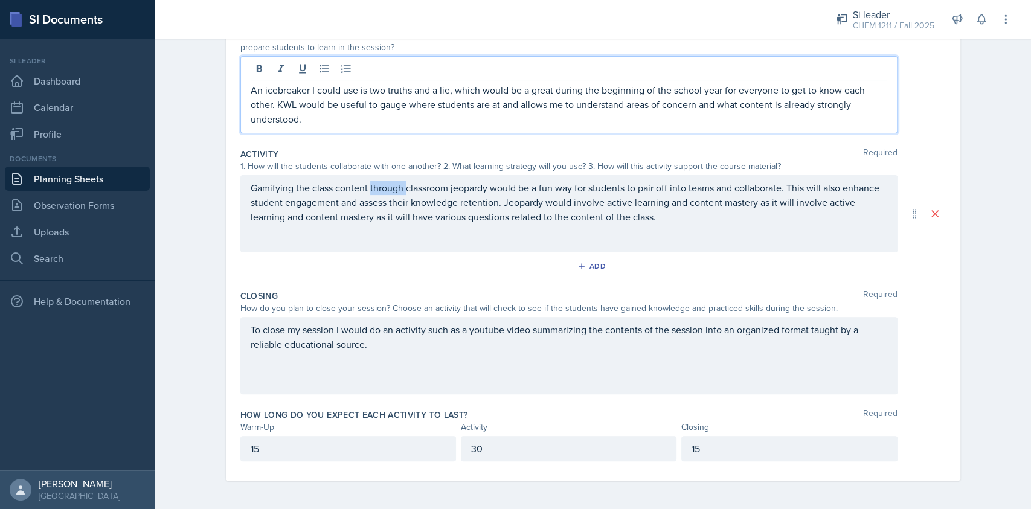
click at [376, 207] on p "Gamifying the class content through classroom jeopardy would be a fun way for s…" at bounding box center [569, 202] width 637 height 43
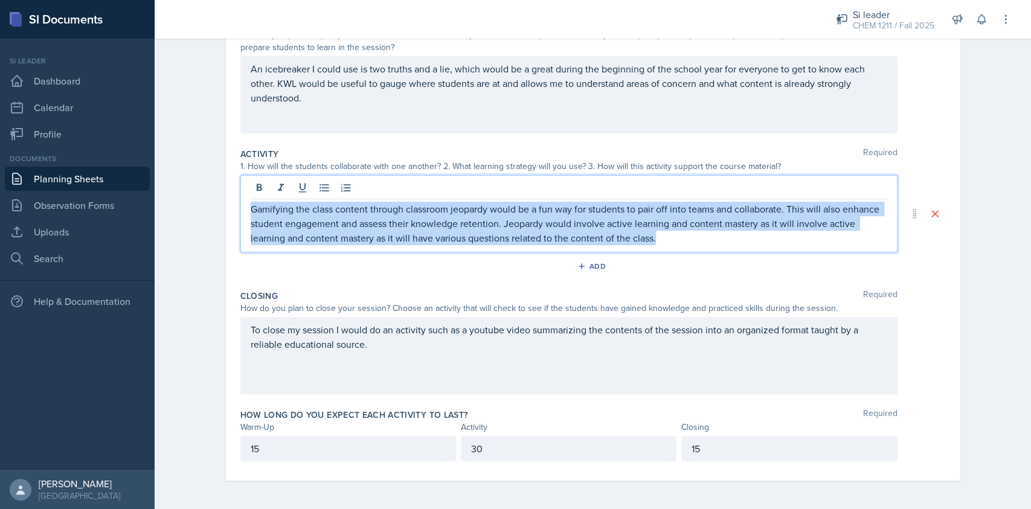
click at [376, 207] on p "Gamifying the class content through classroom jeopardy would be a fun way for s…" at bounding box center [569, 223] width 637 height 43
copy p "Gamifying the class content through classroom jeopardy would be a fun way for s…"
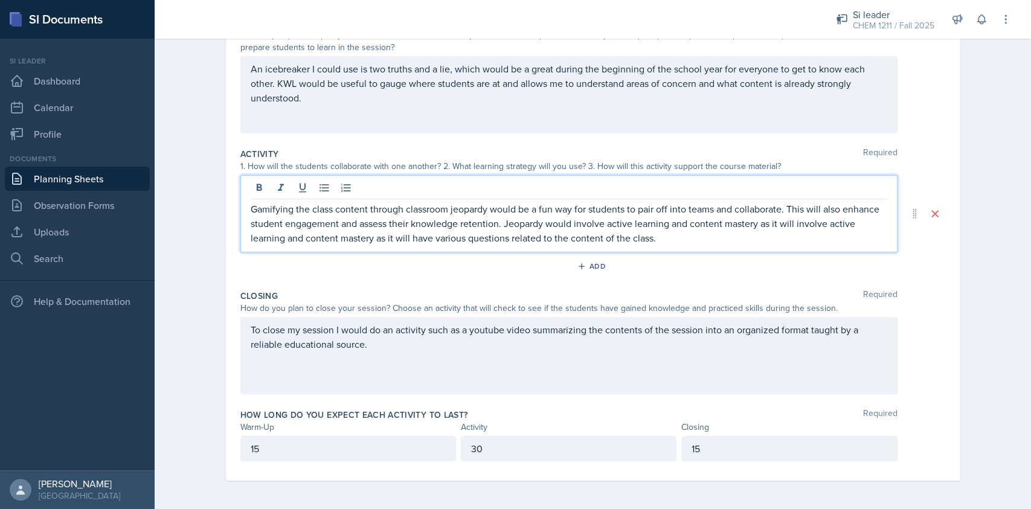
click at [342, 333] on div "To close my session I would do an activity such as a youtube video summarizing …" at bounding box center [568, 355] width 657 height 77
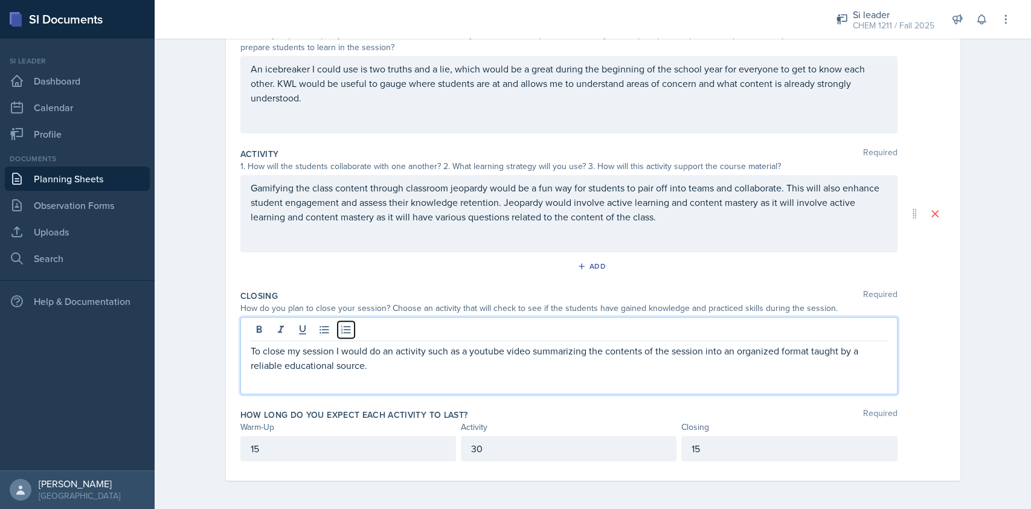
click at [342, 333] on icon at bounding box center [346, 330] width 12 height 12
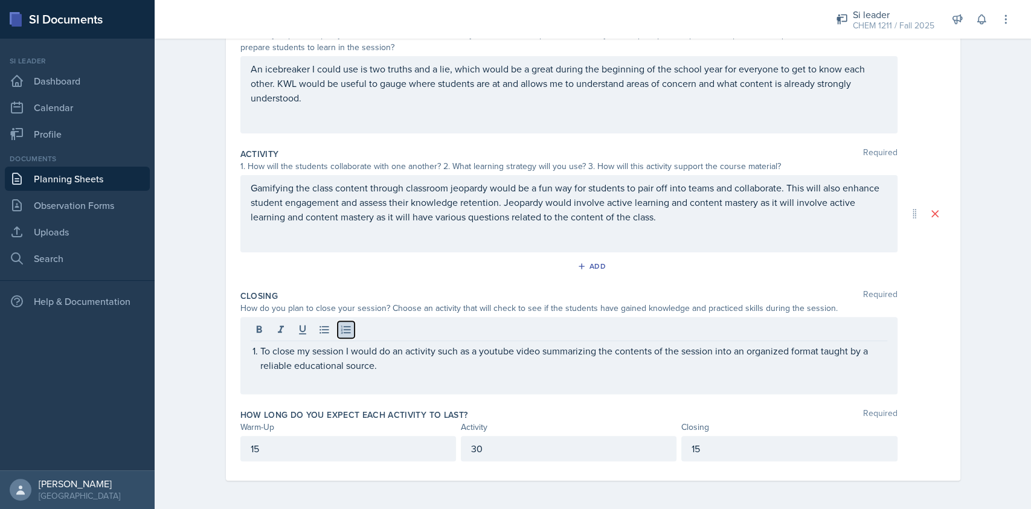
click at [342, 333] on icon at bounding box center [346, 330] width 12 height 12
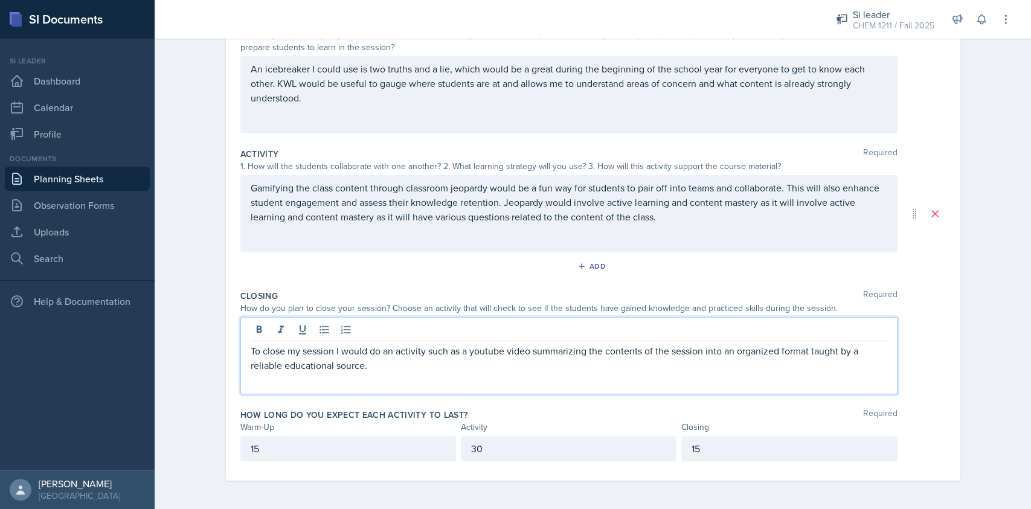
click at [346, 353] on p "To close my session I would do an activity such as a youtube video summarizing …" at bounding box center [569, 358] width 637 height 29
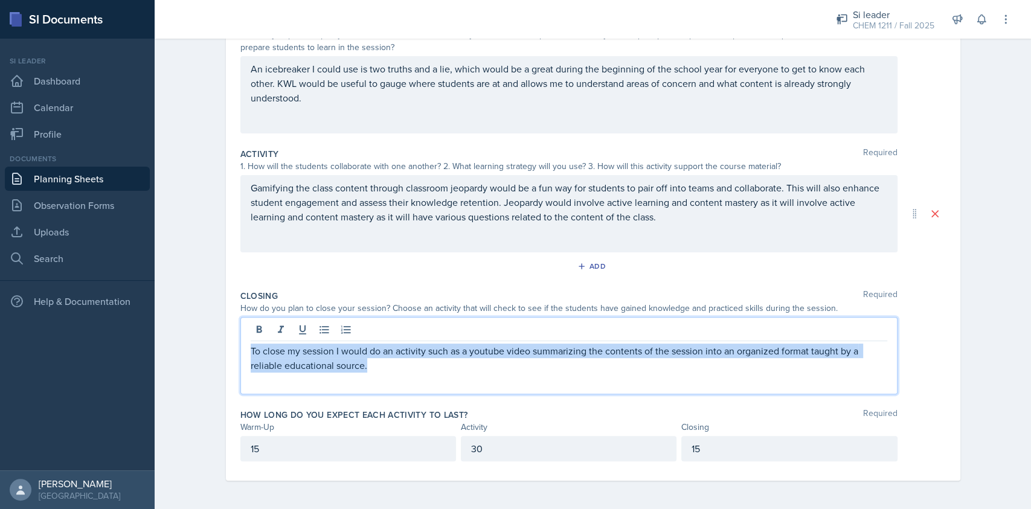
click at [346, 353] on p "To close my session I would do an activity such as a youtube video summarizing …" at bounding box center [569, 358] width 637 height 29
copy p "To close my session I would do an activity such as a youtube video summarizing …"
click at [532, 372] on p "To close my session I would do an activity such as a youtube video summarizing …" at bounding box center [569, 358] width 637 height 29
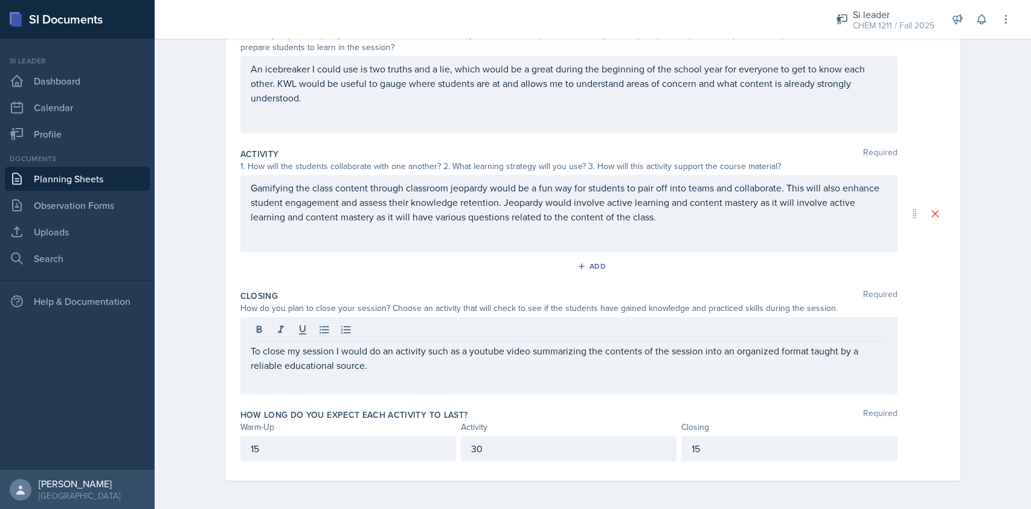
click at [773, 141] on div "Warm-Up Required How do you plan to open your session? What icebreaker will you…" at bounding box center [593, 77] width 706 height 132
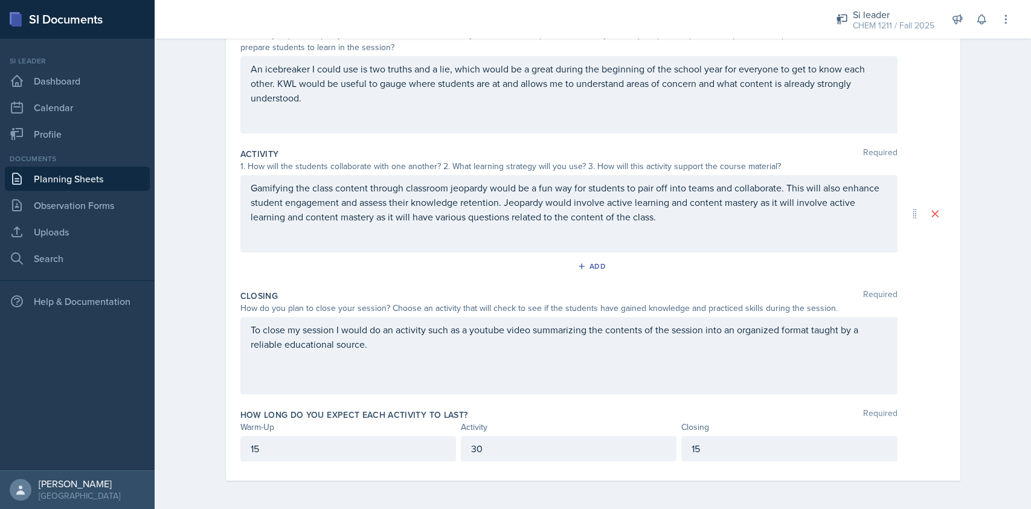
scroll to position [0, 0]
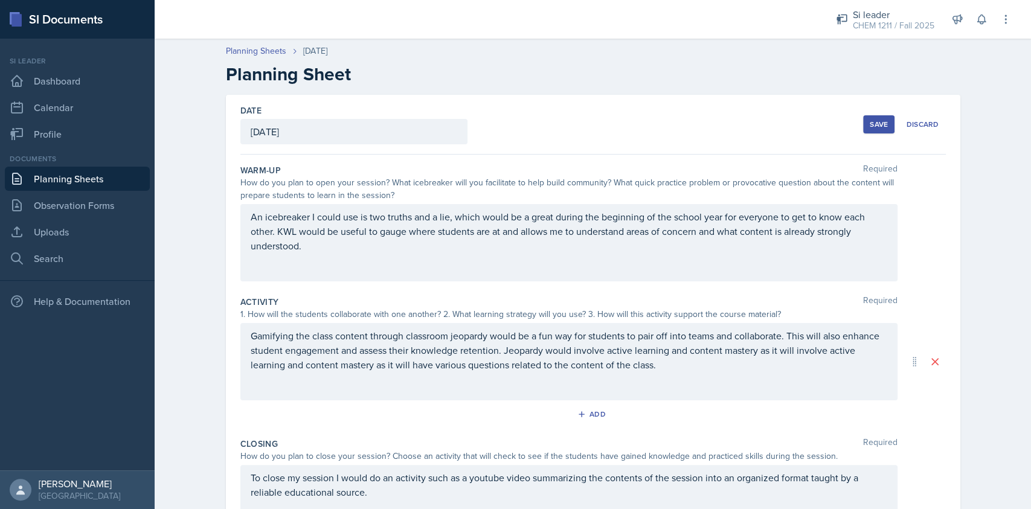
click at [773, 128] on div "Save" at bounding box center [879, 125] width 18 height 10
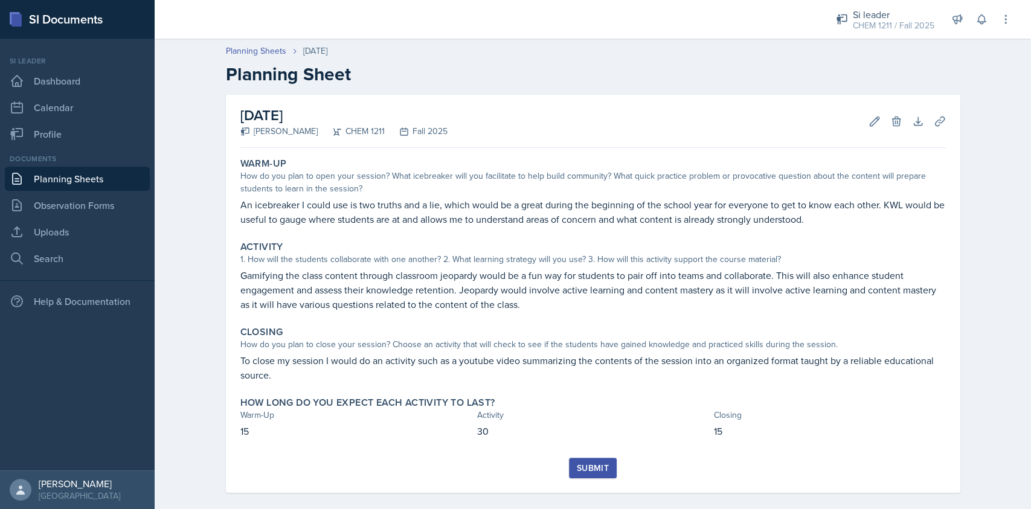
scroll to position [13, 0]
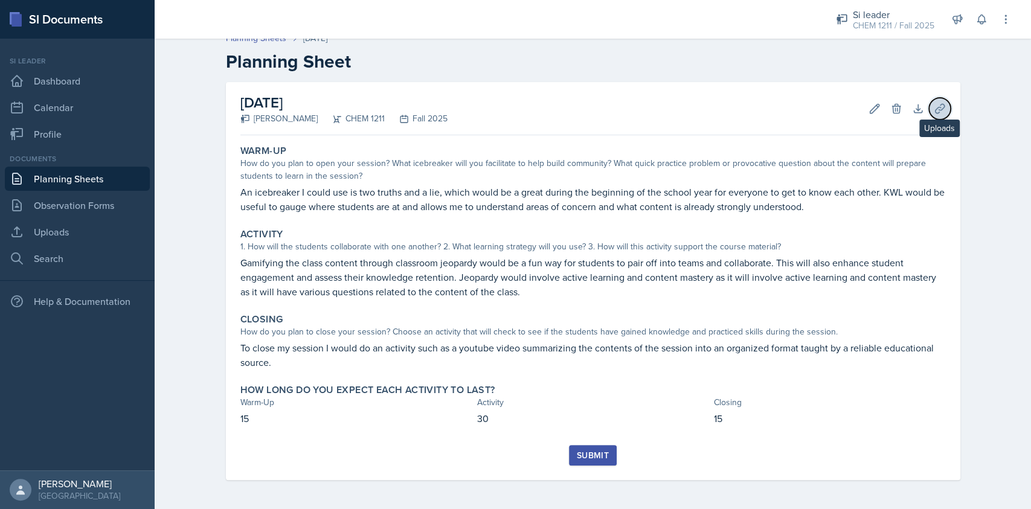
click at [773, 106] on icon at bounding box center [940, 109] width 12 height 12
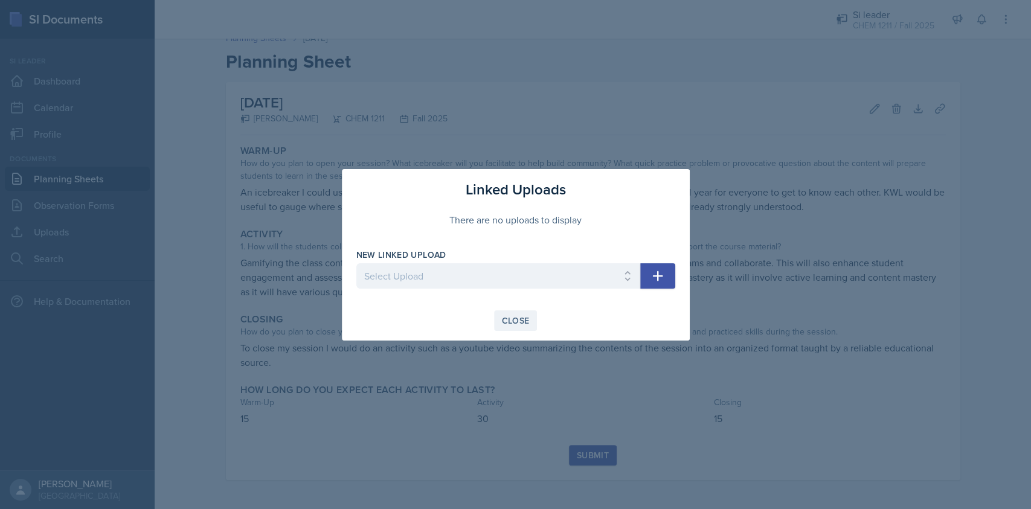
click at [512, 324] on div "Close" at bounding box center [516, 321] width 28 height 10
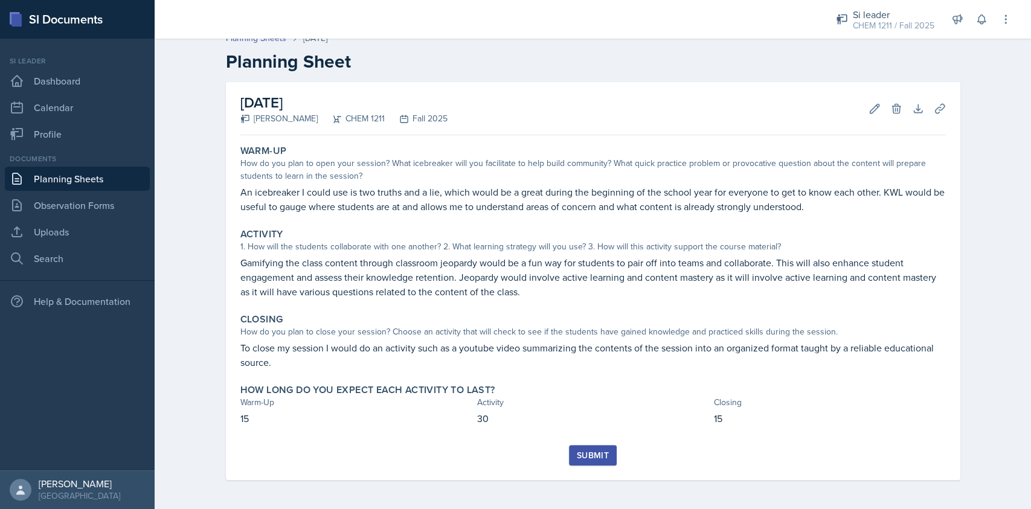
click at [582, 381] on button "Submit" at bounding box center [593, 455] width 48 height 21
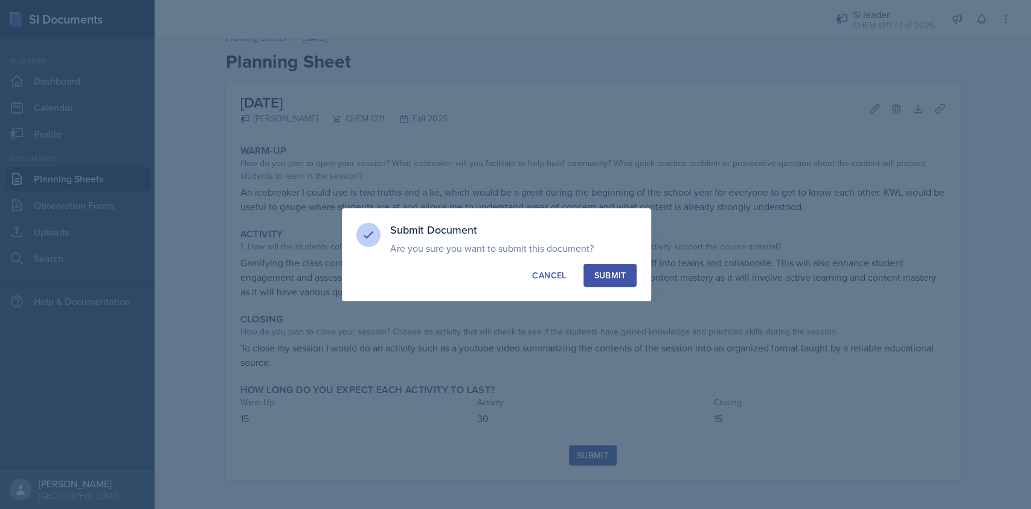
click at [622, 276] on div "Submit" at bounding box center [610, 275] width 32 height 12
click at [622, 277] on button "Submit" at bounding box center [610, 275] width 53 height 23
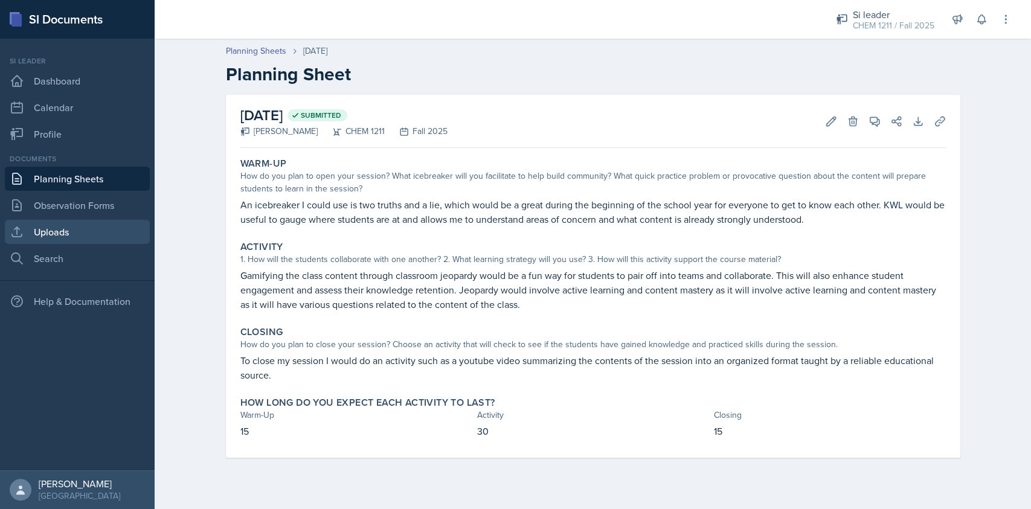
click at [64, 241] on link "Uploads" at bounding box center [77, 232] width 145 height 24
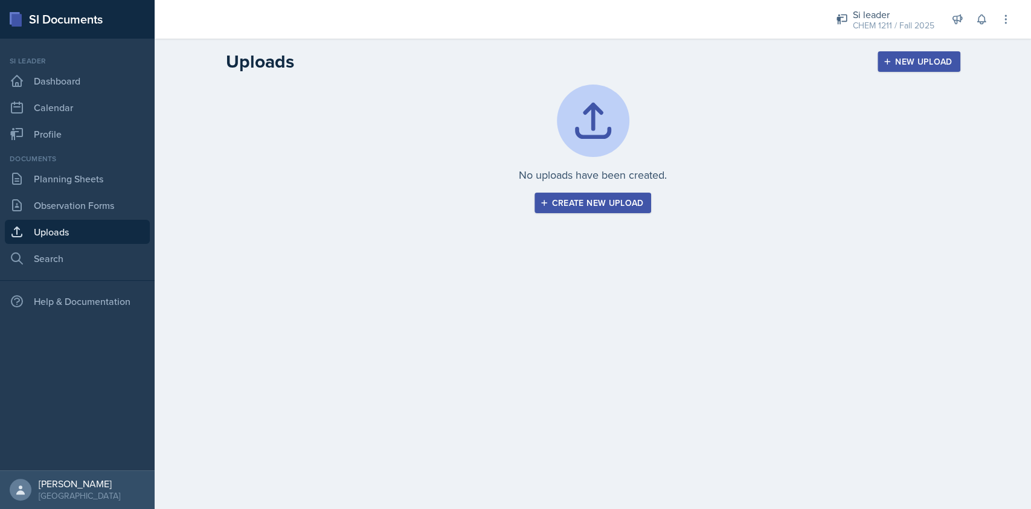
click at [619, 191] on div "No uploads have been created. Create new upload" at bounding box center [593, 149] width 735 height 129
click at [619, 205] on div "Create new upload" at bounding box center [592, 203] width 101 height 10
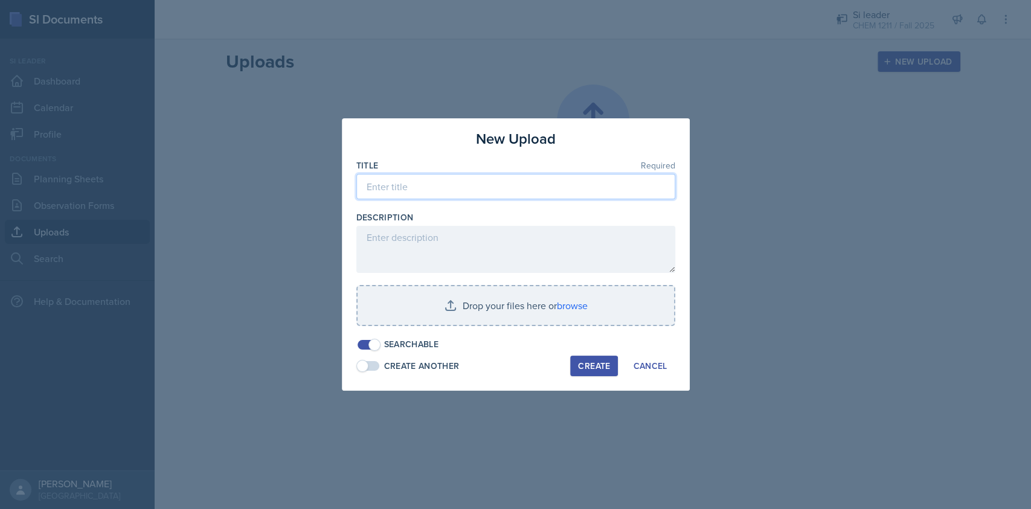
click at [431, 191] on input at bounding box center [515, 186] width 319 height 25
type input "8/15"
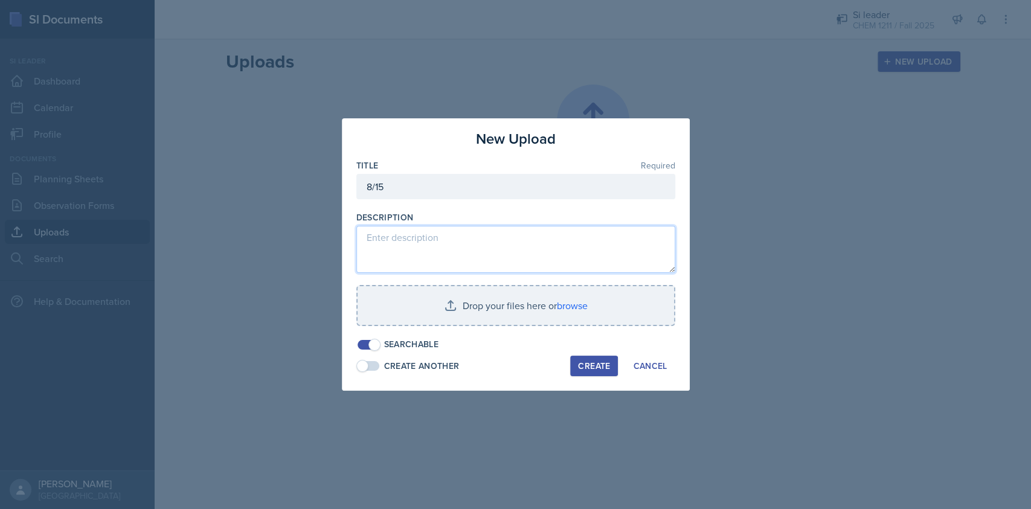
click at [520, 253] on textarea at bounding box center [515, 249] width 319 height 47
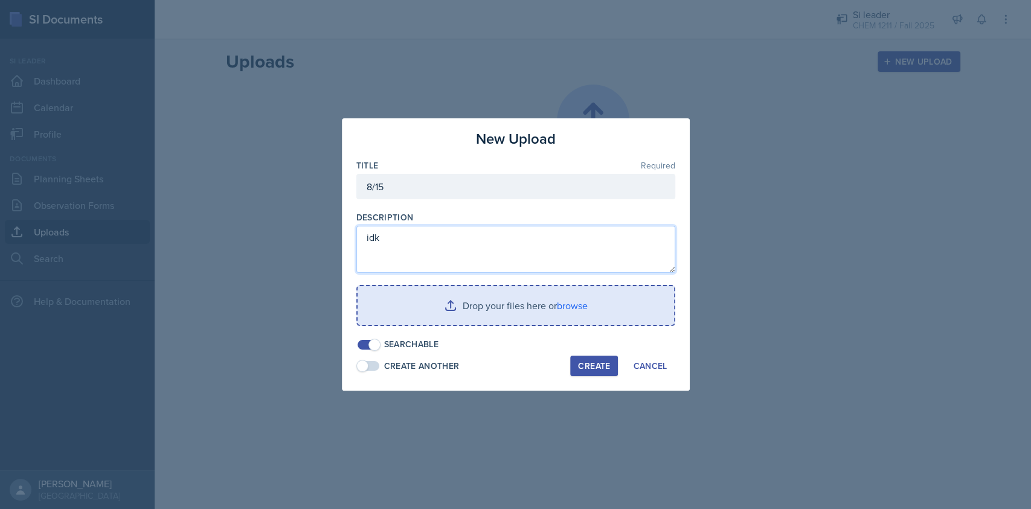
type textarea "idk"
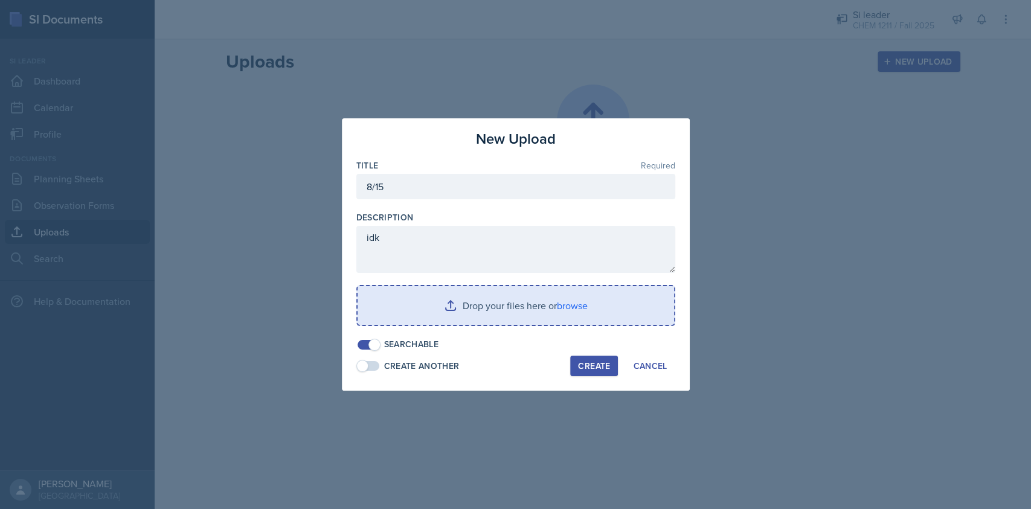
click at [585, 321] on input "file" at bounding box center [516, 305] width 317 height 39
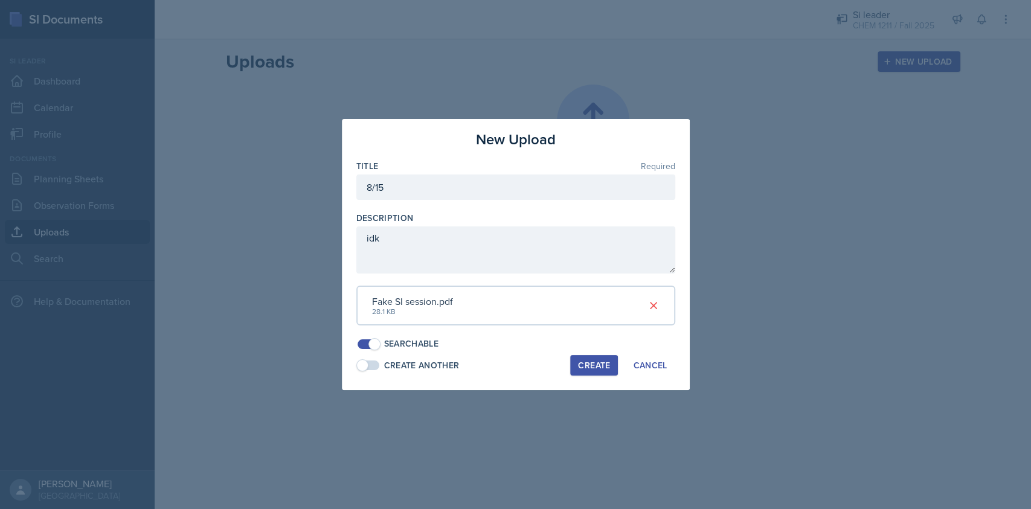
click at [599, 366] on div "Create" at bounding box center [594, 366] width 32 height 10
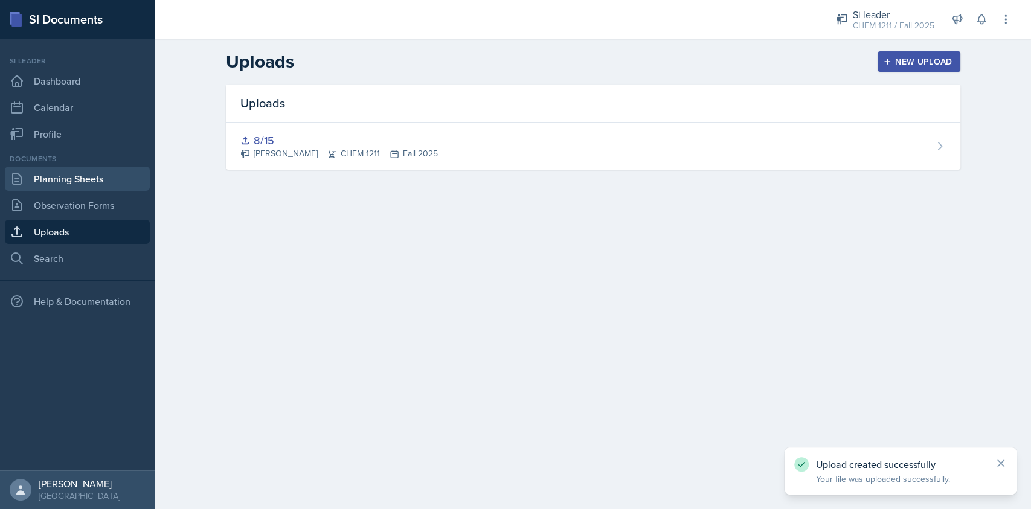
click at [91, 176] on link "Planning Sheets" at bounding box center [77, 179] width 145 height 24
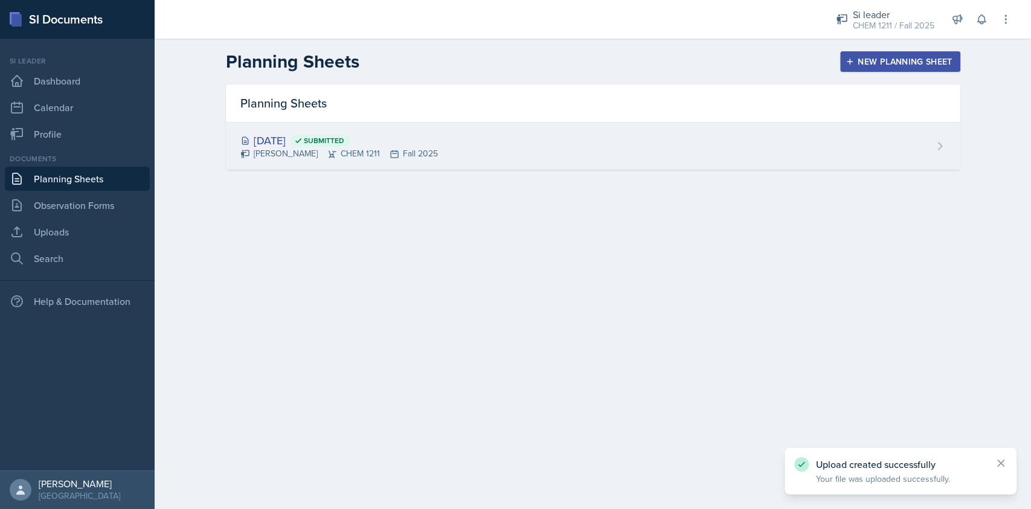
click at [465, 157] on div "[DATE] Submitted [PERSON_NAME] CHEM 1211 Fall 2025" at bounding box center [593, 146] width 735 height 47
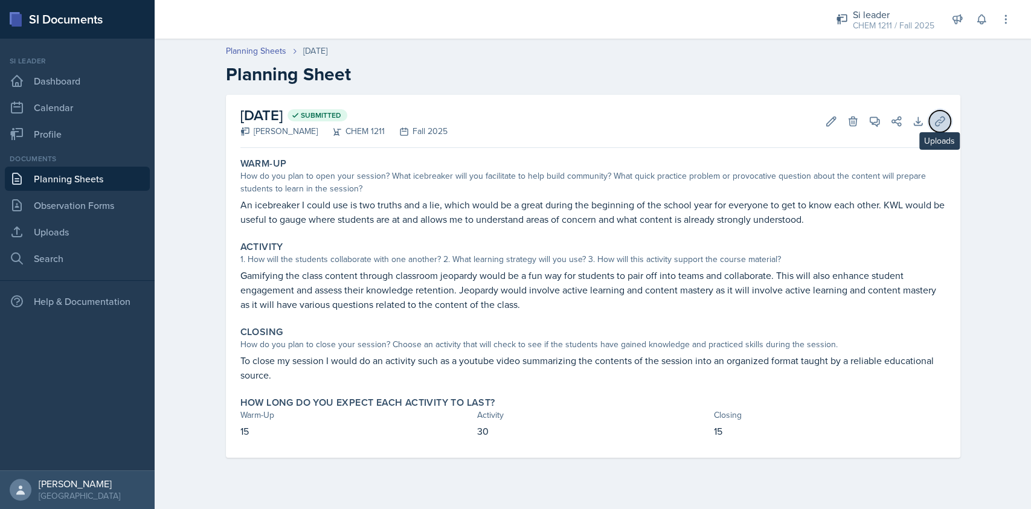
click at [773, 116] on button "Uploads" at bounding box center [940, 122] width 22 height 22
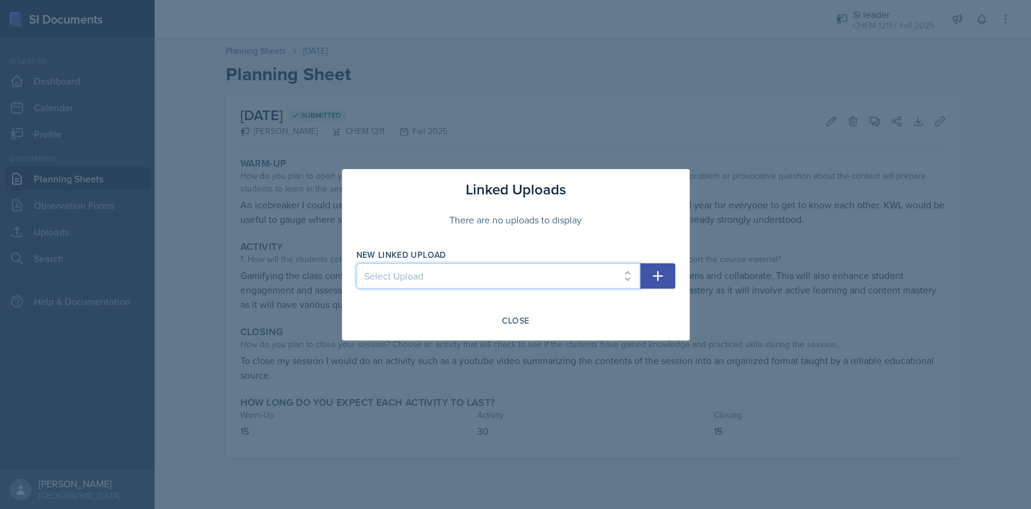
click at [503, 272] on select "Select Upload 8/15" at bounding box center [498, 275] width 284 height 25
select select "1f81dc6a-647a-4f94-9742-fd67b26adc74"
click at [356, 263] on select "Select Upload 8/15" at bounding box center [498, 275] width 284 height 25
click at [658, 275] on icon "button" at bounding box center [657, 276] width 10 height 10
select select
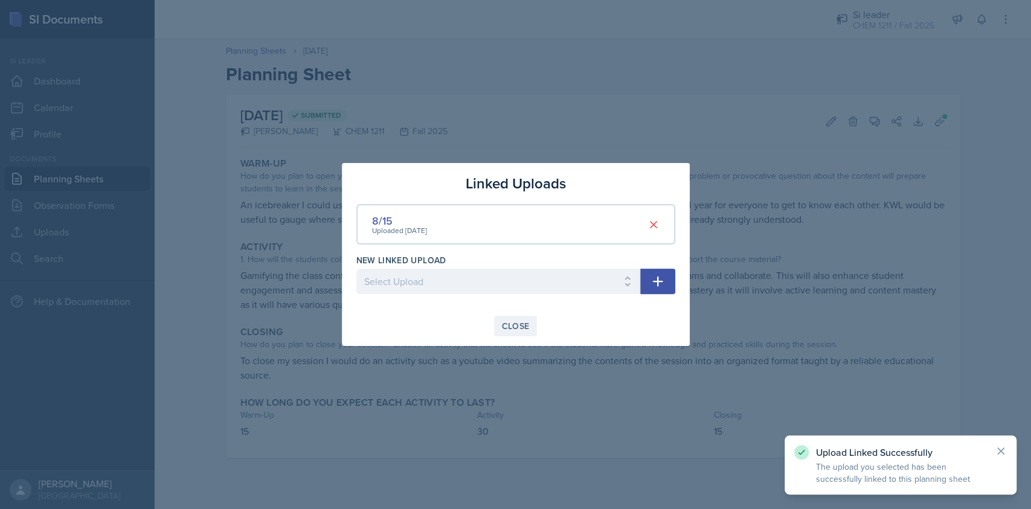
click at [522, 327] on div "Close" at bounding box center [516, 326] width 28 height 10
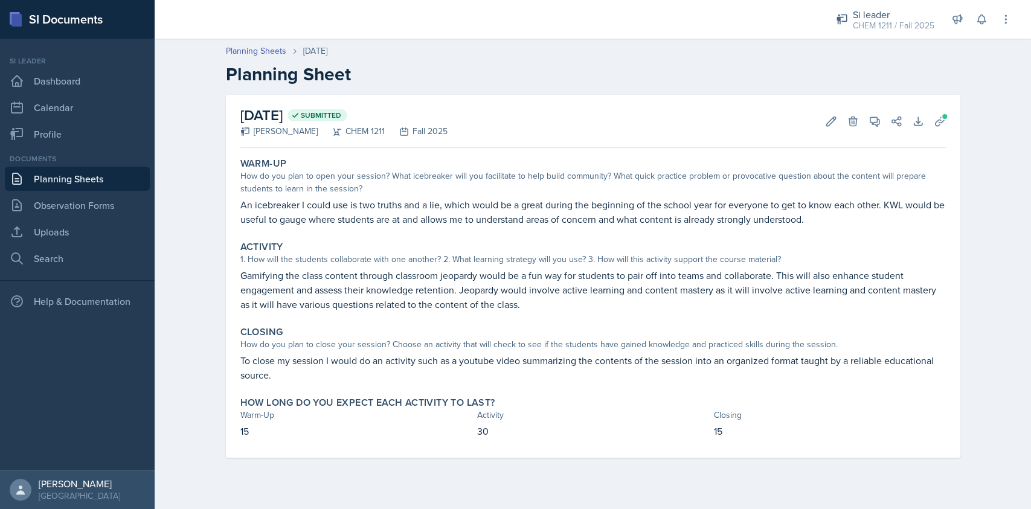
click at [773, 36] on div "Si leader CHEM 1211 / Fall 2025 Si leader CHEM 1211 / Spring 2025 Si leader CHE…" at bounding box center [915, 19] width 193 height 39
click at [773, 31] on div "Si leader CHEM 1211 / Fall 2025" at bounding box center [885, 20] width 113 height 32
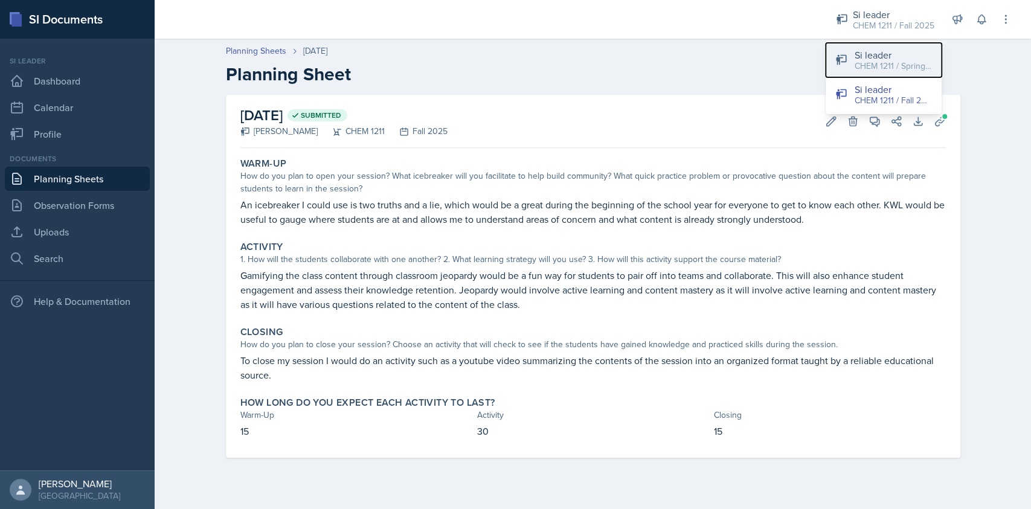
click at [773, 58] on div "Si leader" at bounding box center [893, 55] width 77 height 14
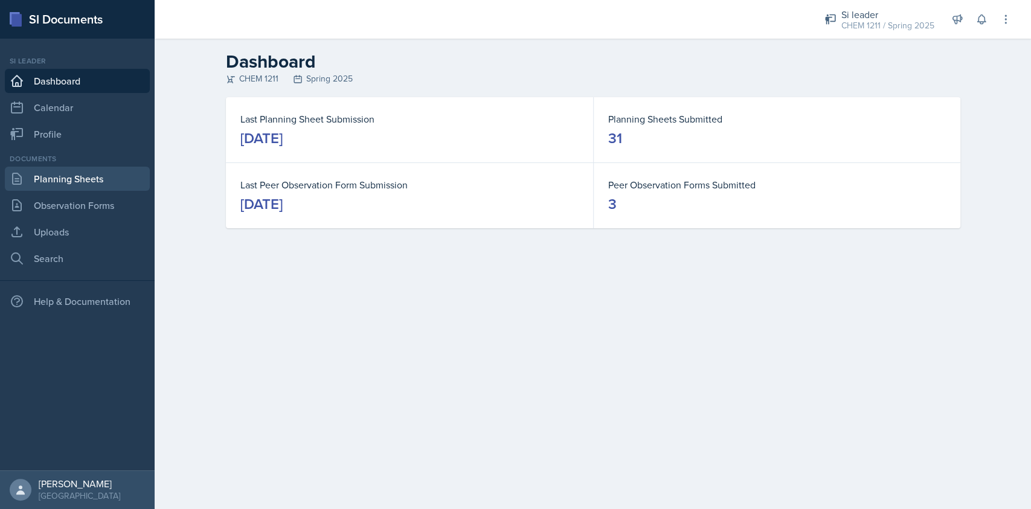
click at [69, 181] on link "Planning Sheets" at bounding box center [77, 179] width 145 height 24
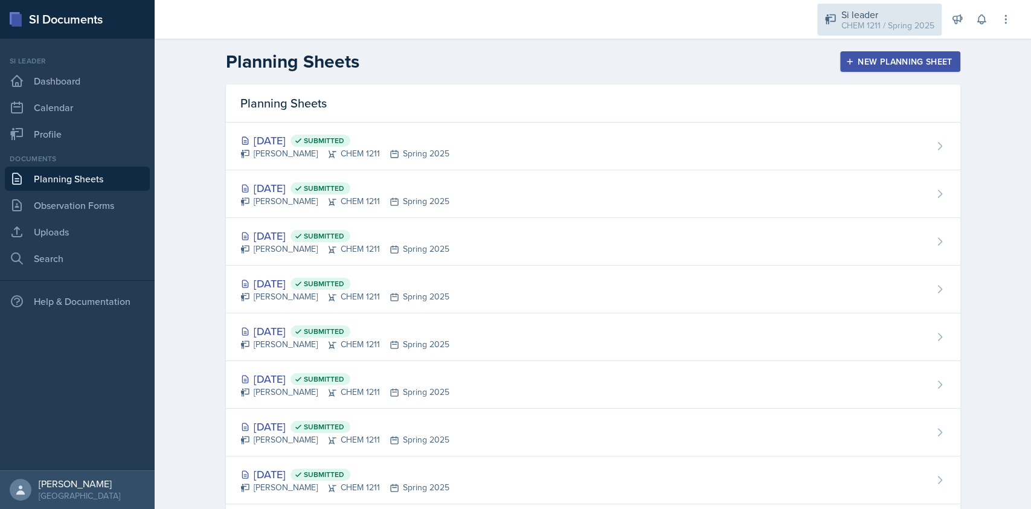
click at [773, 25] on div "CHEM 1211 / Spring 2025" at bounding box center [887, 25] width 93 height 13
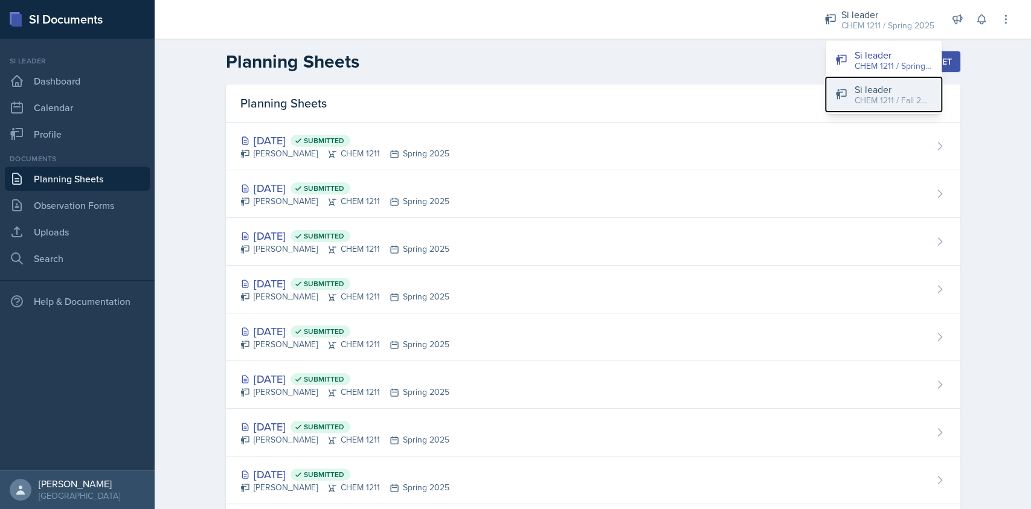
click at [773, 103] on div "CHEM 1211 / Fall 2025" at bounding box center [893, 100] width 77 height 13
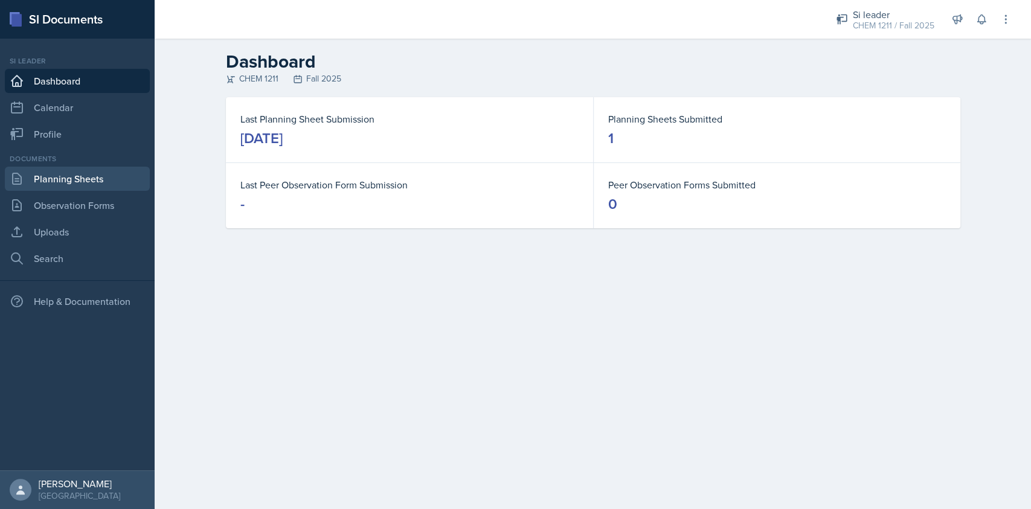
click at [67, 181] on link "Planning Sheets" at bounding box center [77, 179] width 145 height 24
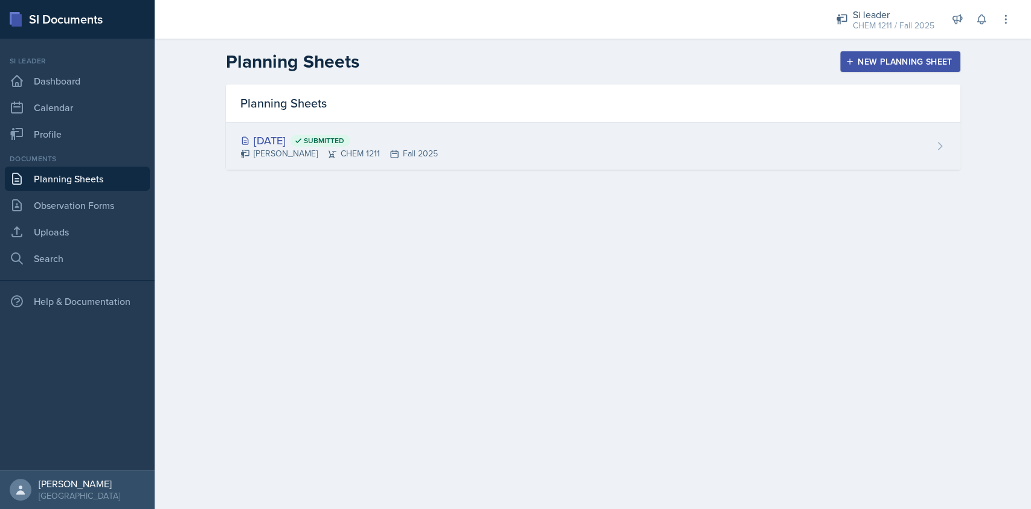
click at [554, 168] on div "[DATE] Submitted [PERSON_NAME] CHEM 1211 Fall 2025" at bounding box center [593, 146] width 735 height 47
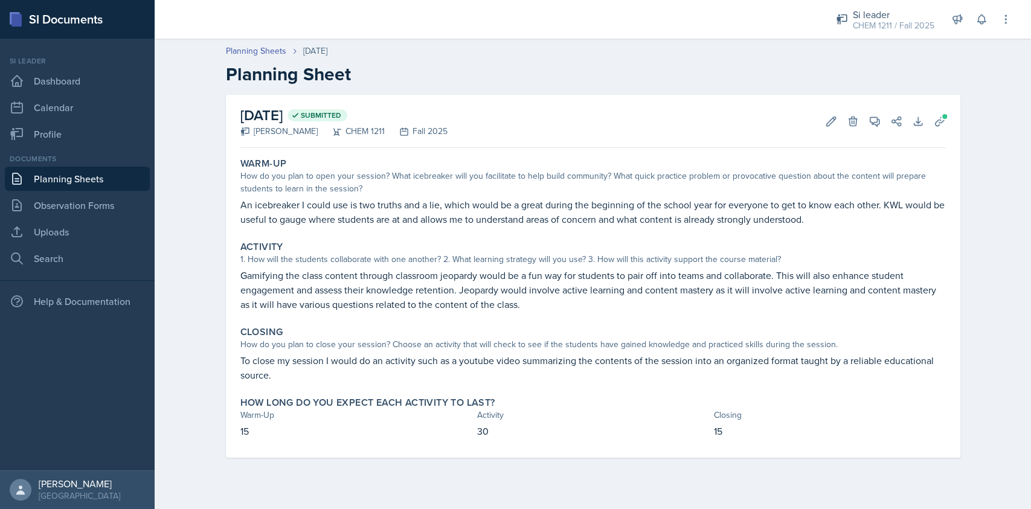
click at [773, 102] on div "[DATE] Submitted [PERSON_NAME] CHEM 1211 Fall 2025 Edit Delete View Comments Co…" at bounding box center [593, 121] width 706 height 53
click at [773, 114] on span at bounding box center [944, 116] width 7 height 7
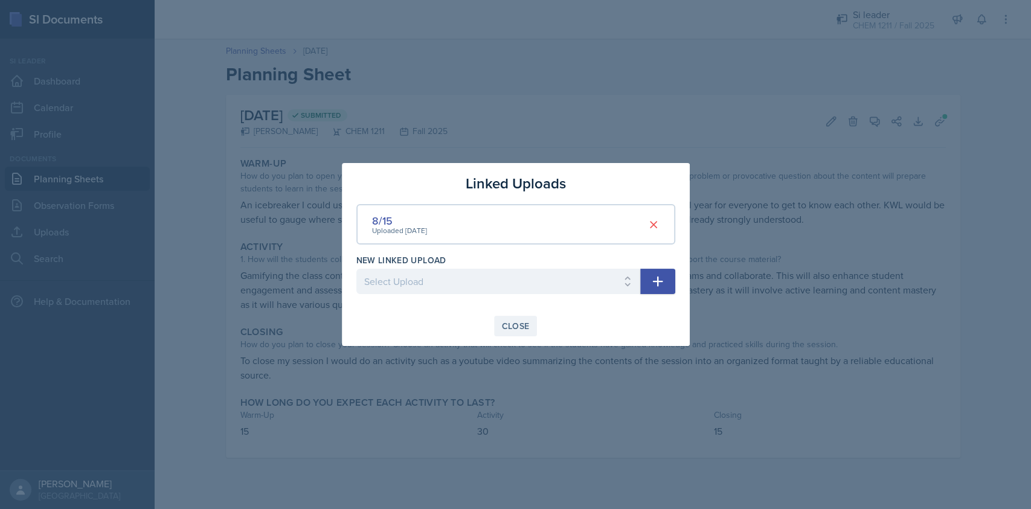
click at [523, 321] on div "Close" at bounding box center [516, 326] width 28 height 10
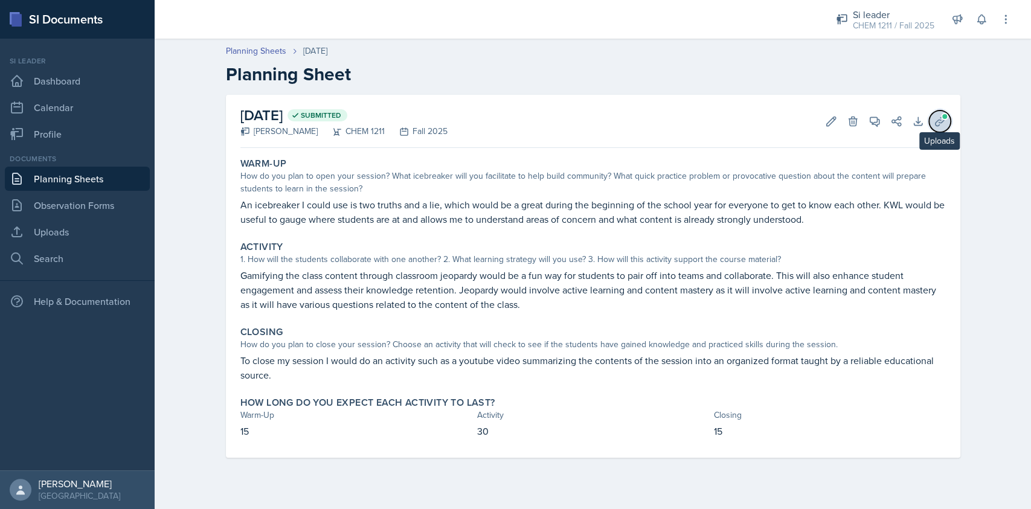
click at [773, 122] on icon at bounding box center [940, 121] width 12 height 12
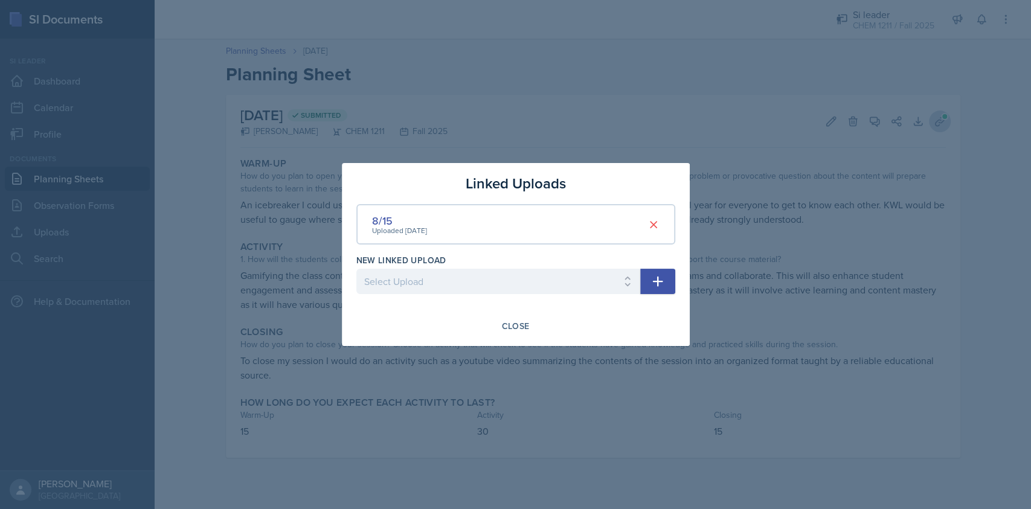
click at [773, 122] on div at bounding box center [515, 254] width 1031 height 509
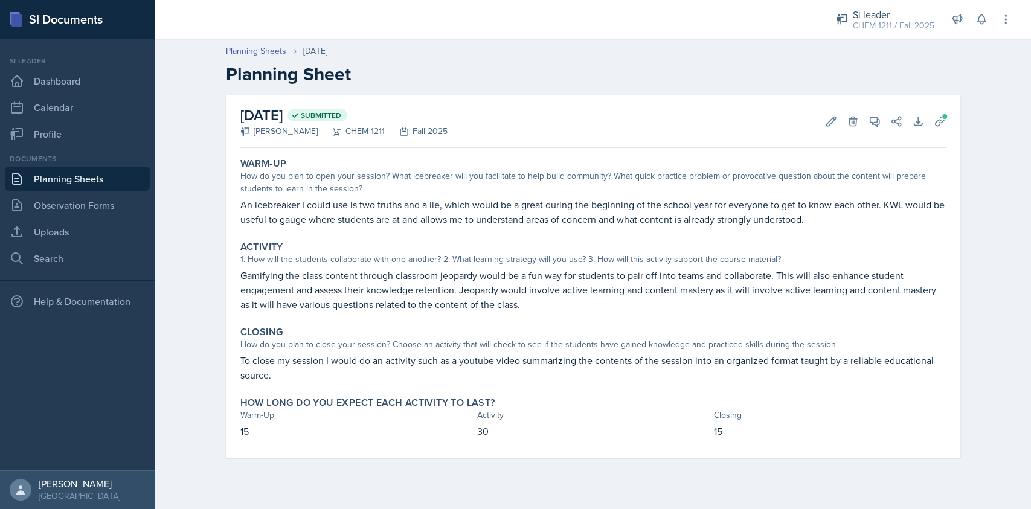
click at [725, 214] on p "An icebreaker I could use is two truths and a lie, which would be a great durin…" at bounding box center [593, 212] width 706 height 29
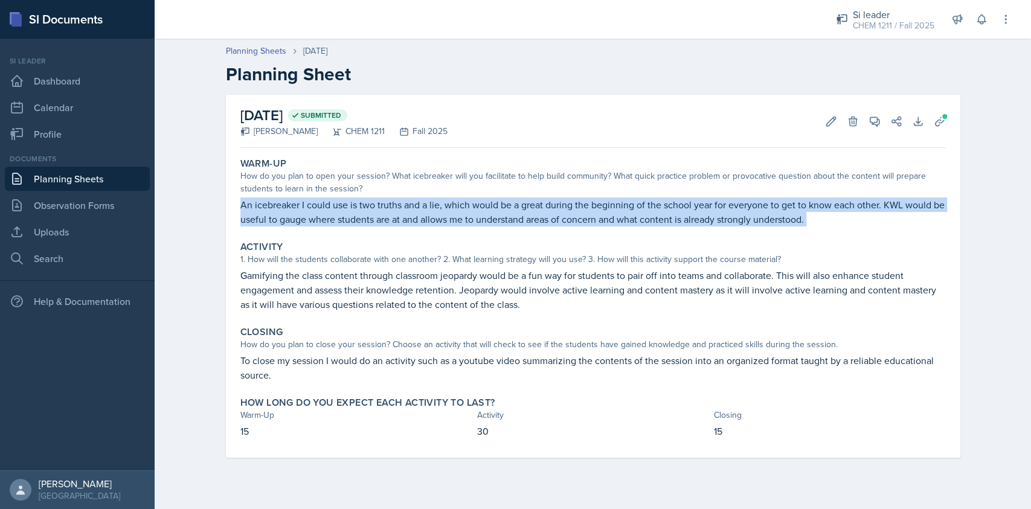
click at [725, 214] on p "An icebreaker I could use is two truths and a lie, which would be a great durin…" at bounding box center [593, 212] width 706 height 29
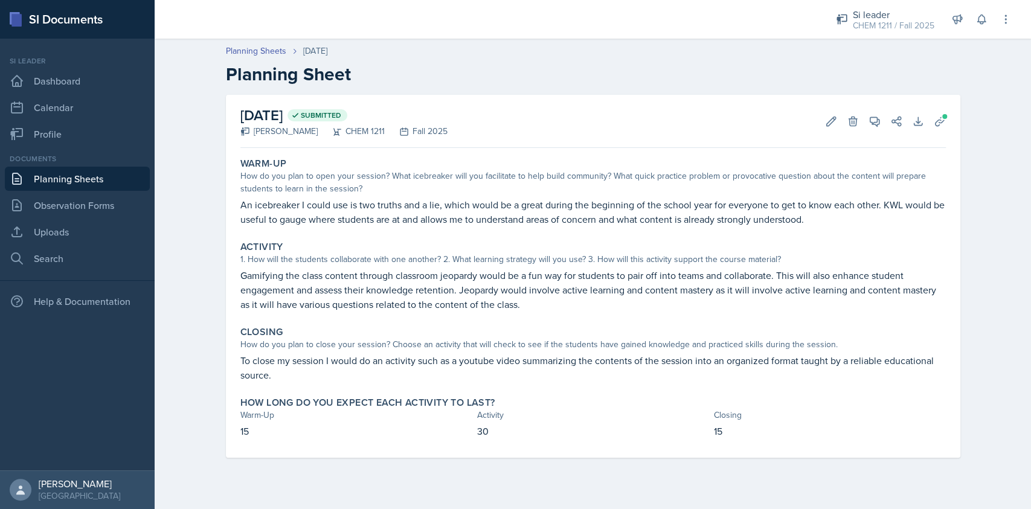
click at [136, 170] on link "Planning Sheets" at bounding box center [77, 179] width 145 height 24
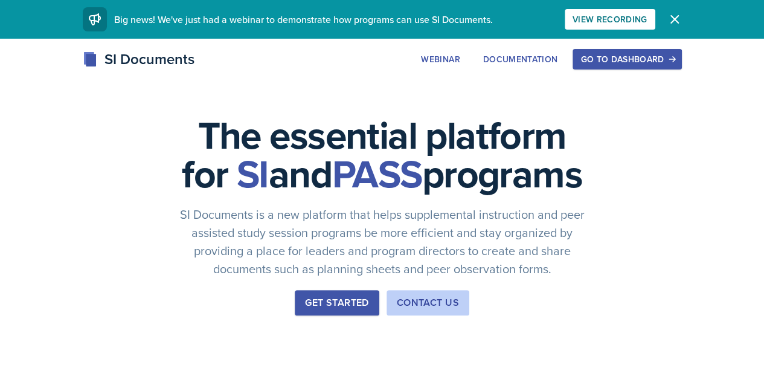
click at [674, 57] on div "Go to Dashboard" at bounding box center [627, 59] width 93 height 10
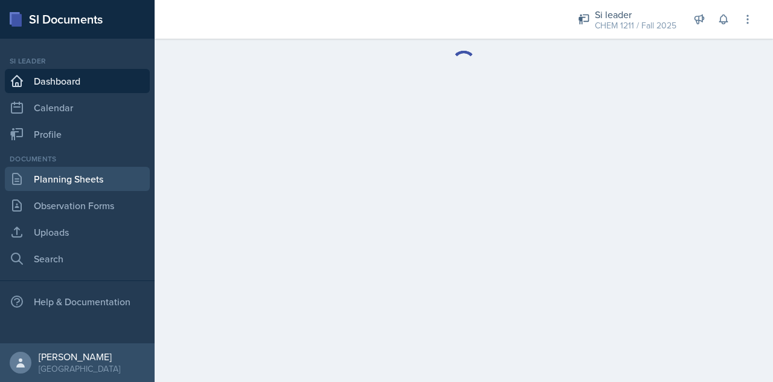
click at [92, 178] on link "Planning Sheets" at bounding box center [77, 179] width 145 height 24
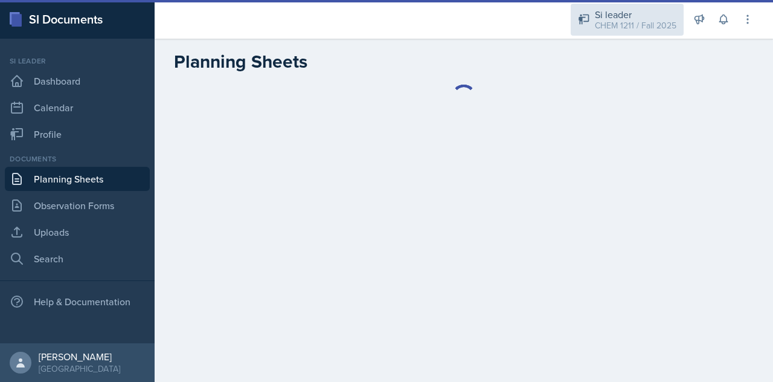
click at [640, 22] on div "CHEM 1211 / Fall 2025" at bounding box center [636, 25] width 82 height 13
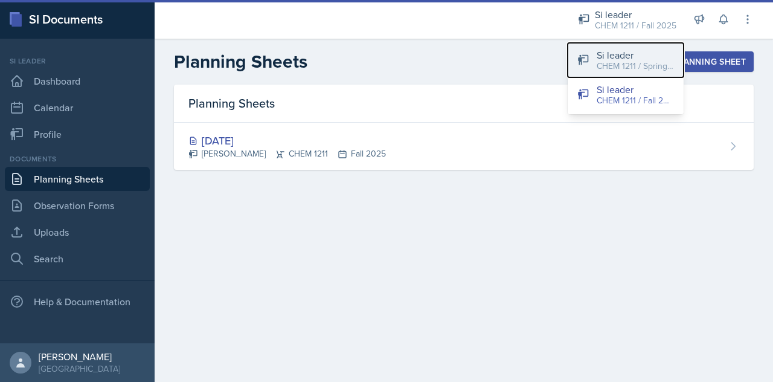
click at [629, 69] on div "CHEM 1211 / Spring 2025" at bounding box center [635, 66] width 77 height 13
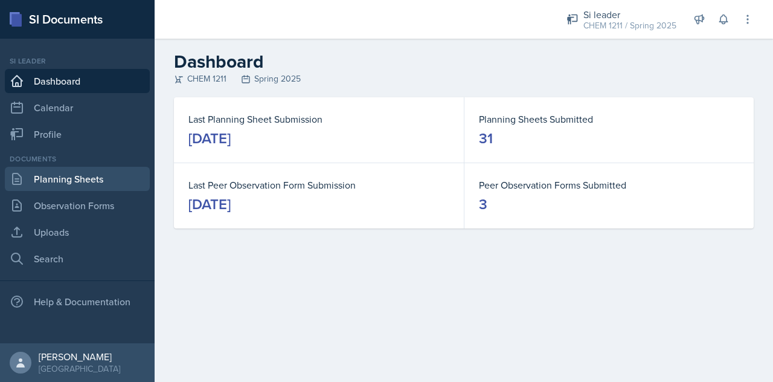
click at [99, 176] on link "Planning Sheets" at bounding box center [77, 179] width 145 height 24
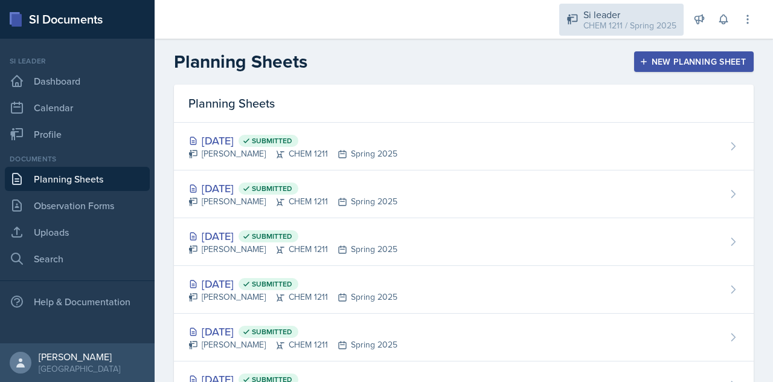
click at [623, 9] on div "Si leader" at bounding box center [630, 14] width 93 height 14
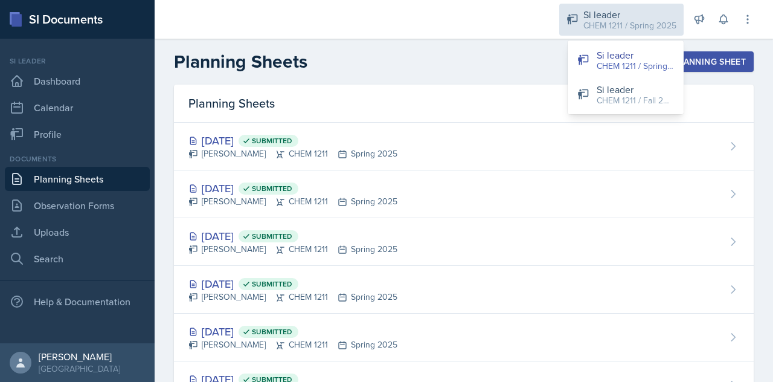
click at [623, 9] on div "Si leader" at bounding box center [630, 14] width 93 height 14
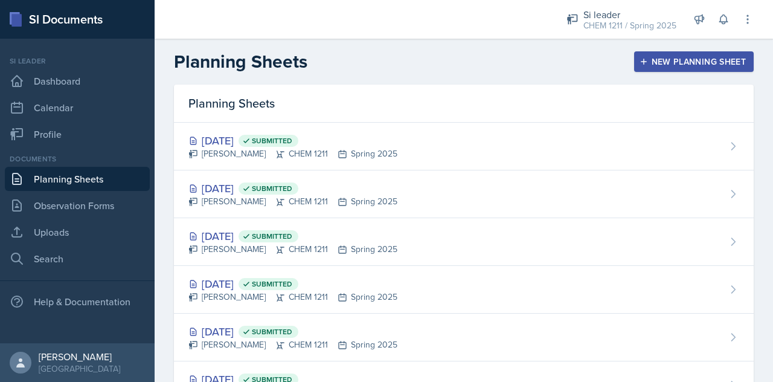
click at [434, 100] on div "Planning Sheets" at bounding box center [464, 104] width 580 height 38
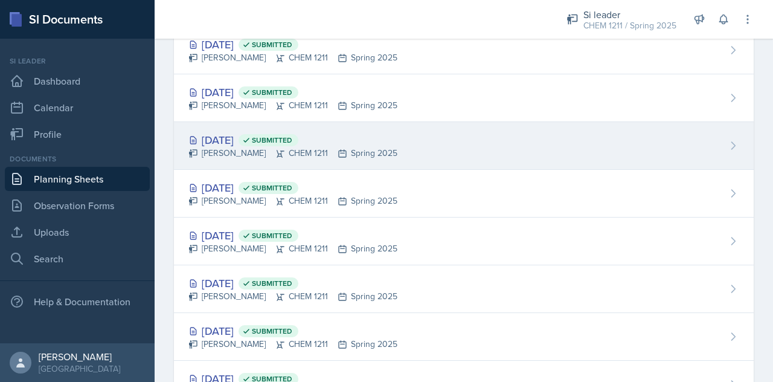
scroll to position [99, 0]
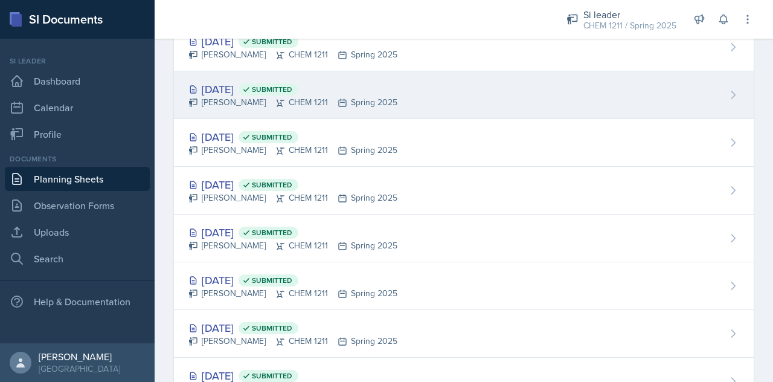
click at [401, 101] on div "[DATE] Submitted [PERSON_NAME] CHEM 1211 Spring 2025" at bounding box center [464, 95] width 580 height 48
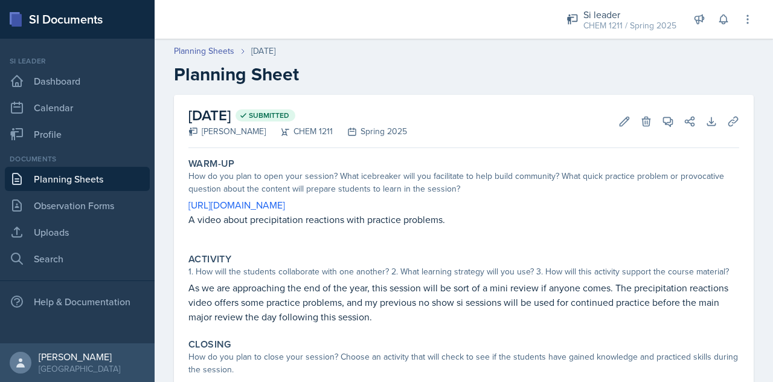
scroll to position [60, 0]
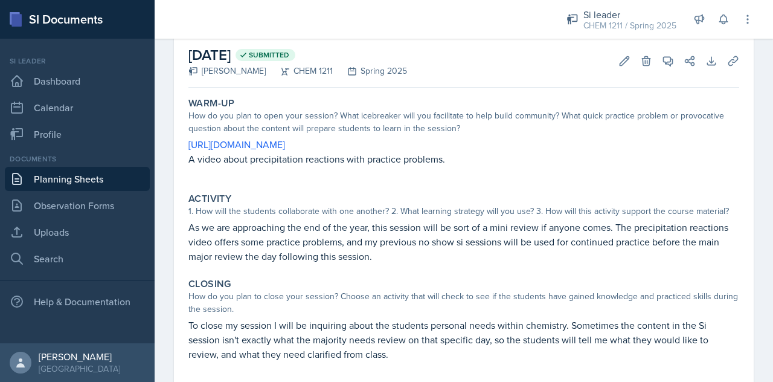
click at [321, 230] on p "As we are approaching the end of the year, this session will be sort of a mini …" at bounding box center [463, 241] width 551 height 43
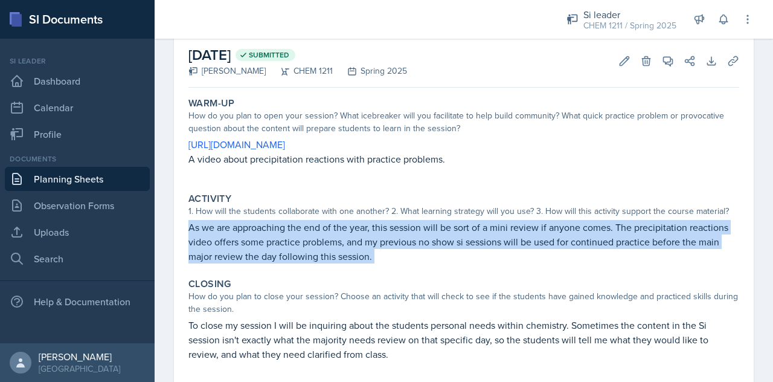
click at [321, 230] on p "As we are approaching the end of the year, this session will be sort of a mini …" at bounding box center [463, 241] width 551 height 43
copy div "As we are approaching the end of the year, this session will be sort of a mini …"
click at [321, 230] on p "As we are approaching the end of the year, this session will be sort of a mini …" at bounding box center [463, 241] width 551 height 43
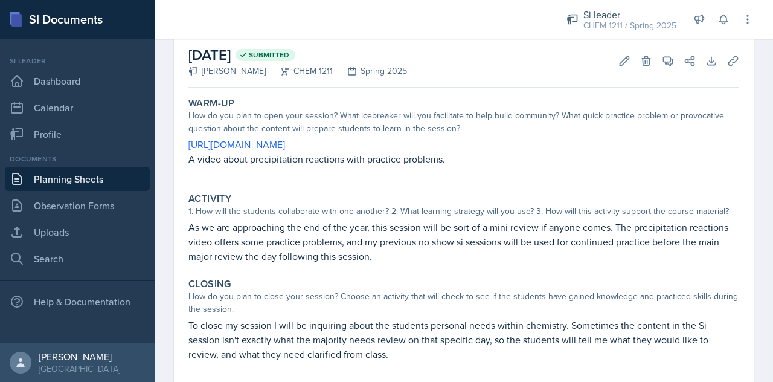
click at [277, 333] on p "To close my session I will be inquiring about the students personal needs withi…" at bounding box center [463, 339] width 551 height 43
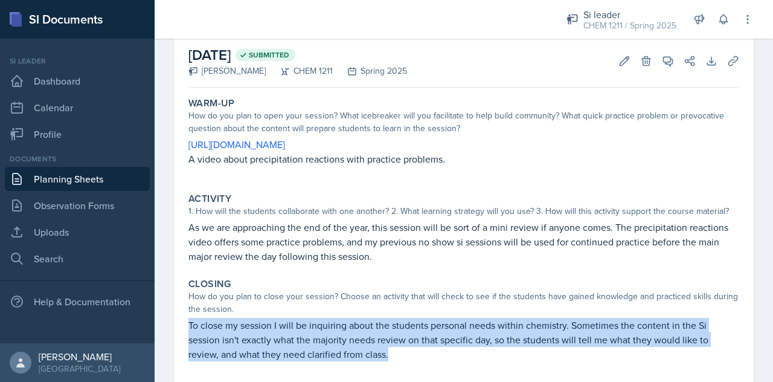
click at [277, 333] on p "To close my session I will be inquiring about the students personal needs withi…" at bounding box center [463, 339] width 551 height 43
copy p "To close my session I will be inquiring about the students personal needs withi…"
